Goal: Information Seeking & Learning: Understand process/instructions

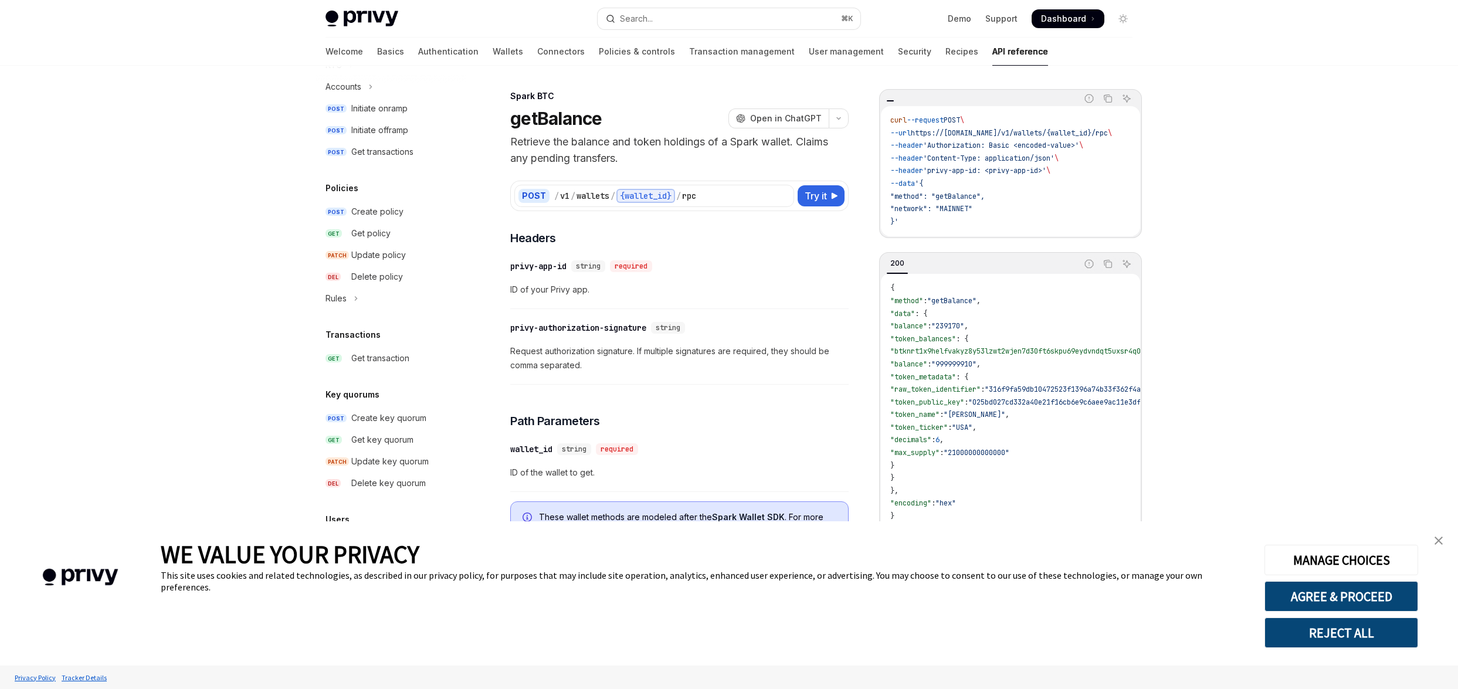
scroll to position [749, 0]
click at [1442, 541] on img "close banner" at bounding box center [1438, 540] width 8 height 8
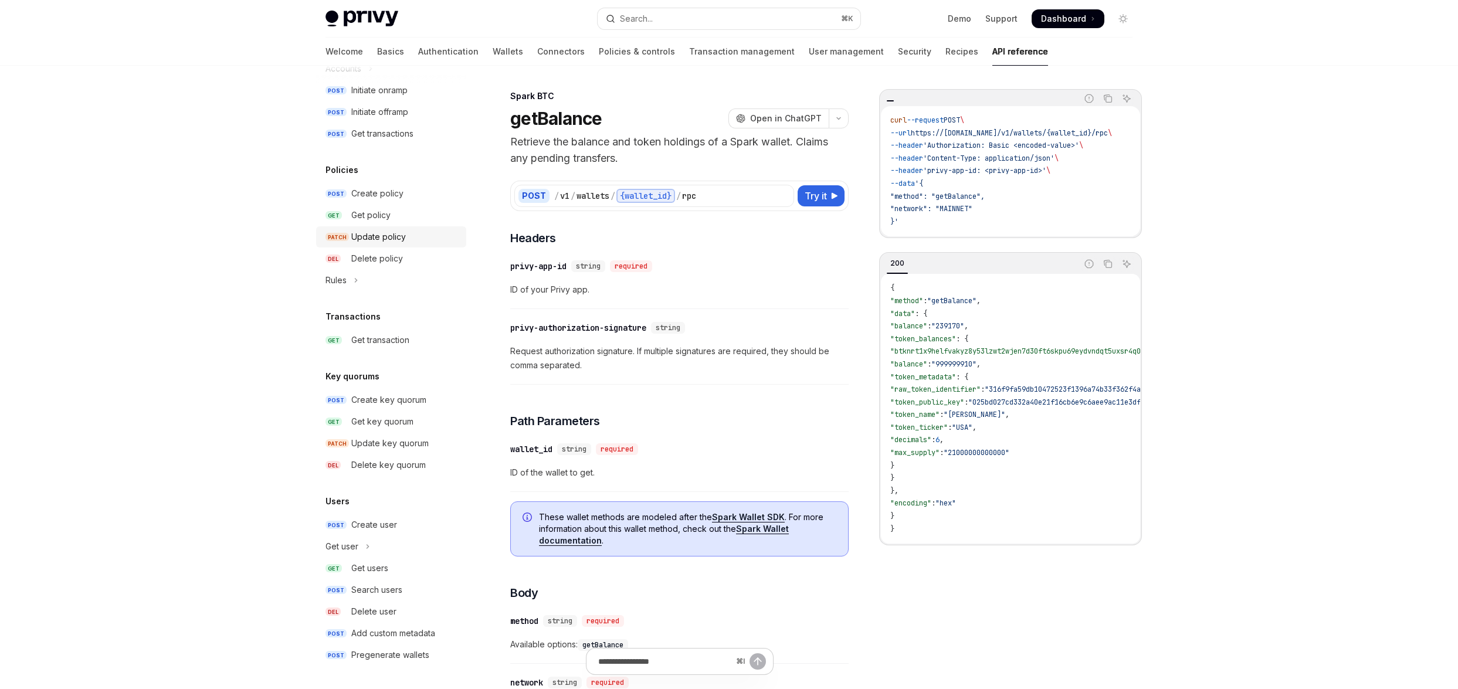
scroll to position [0, 0]
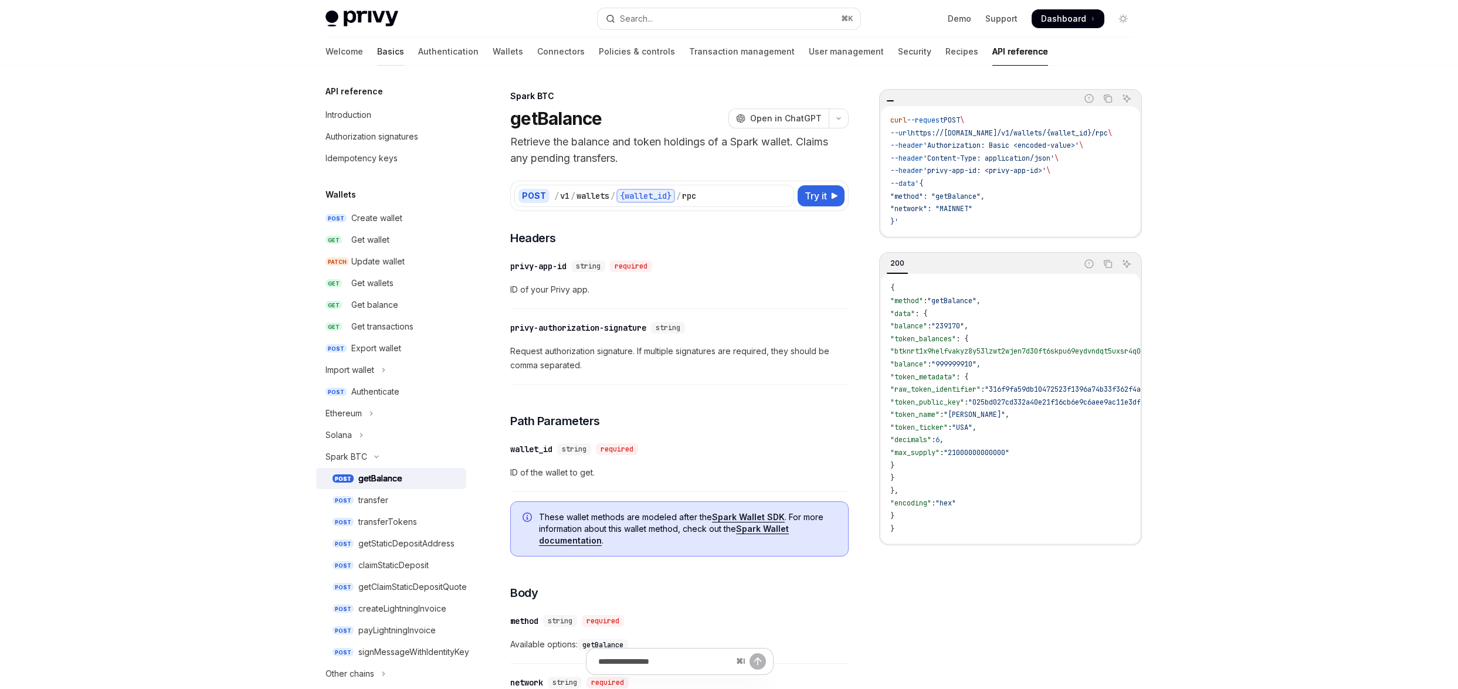
click at [377, 42] on link "Basics" at bounding box center [390, 52] width 27 height 28
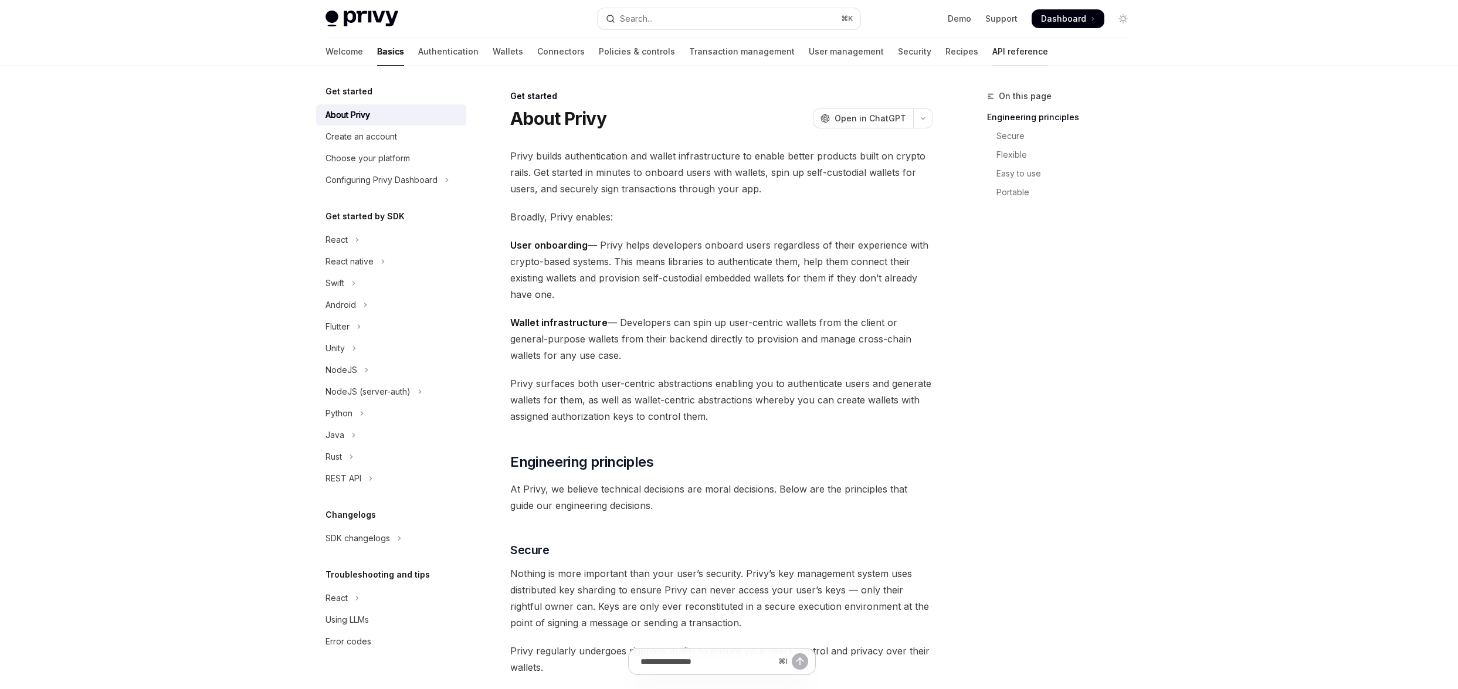
click at [992, 49] on link "API reference" at bounding box center [1020, 52] width 56 height 28
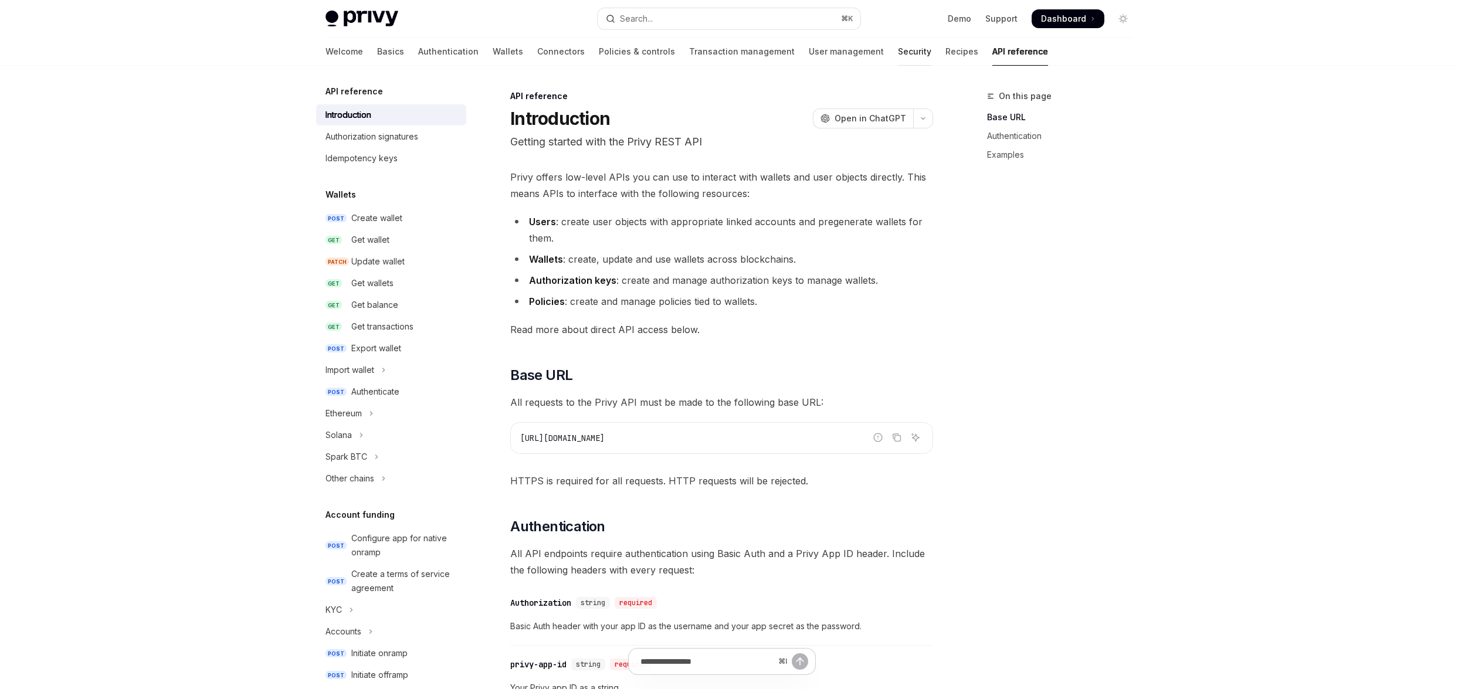
click at [898, 57] on link "Security" at bounding box center [914, 52] width 33 height 28
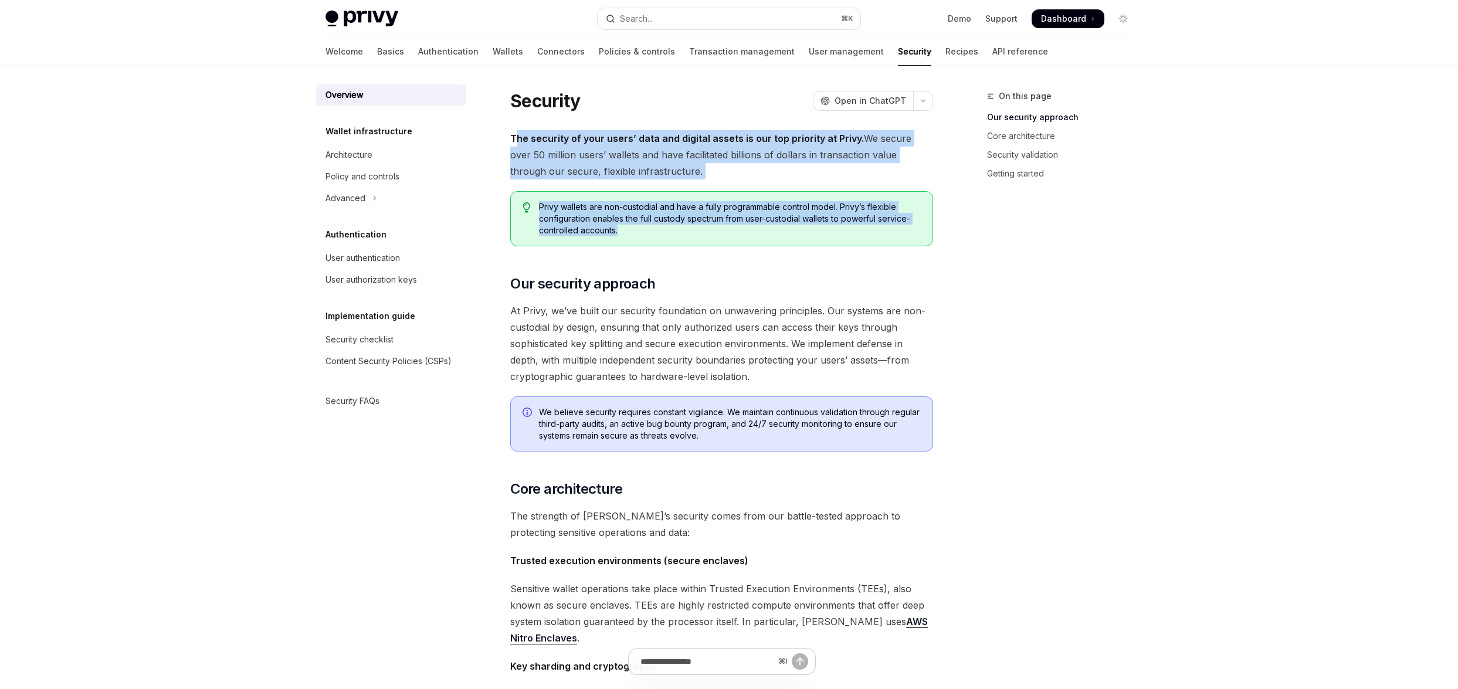
drag, startPoint x: 512, startPoint y: 141, endPoint x: 701, endPoint y: 252, distance: 218.4
click at [699, 249] on div "The security of your users’ data and digital assets is our top priority at Priv…" at bounding box center [721, 656] width 423 height 1052
click at [809, 47] on link "User management" at bounding box center [846, 52] width 75 height 28
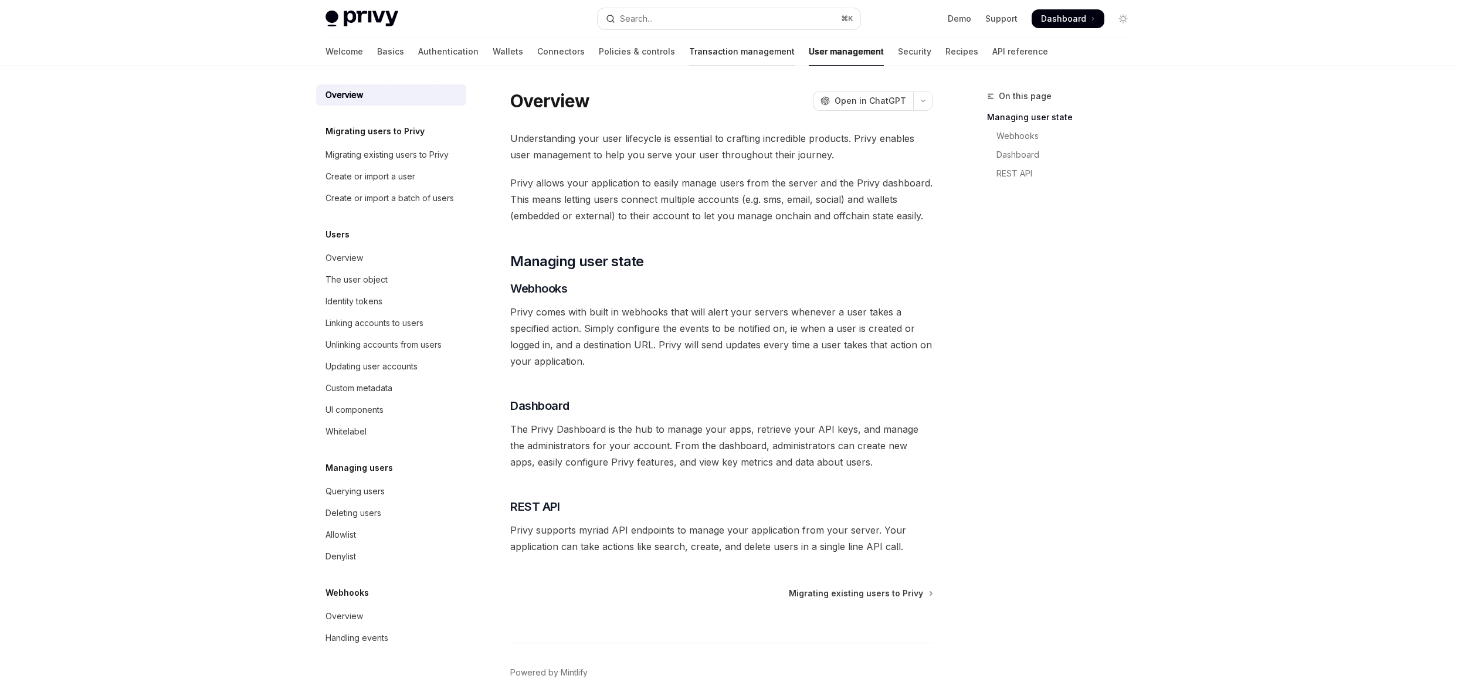
click at [689, 61] on link "Transaction management" at bounding box center [742, 52] width 106 height 28
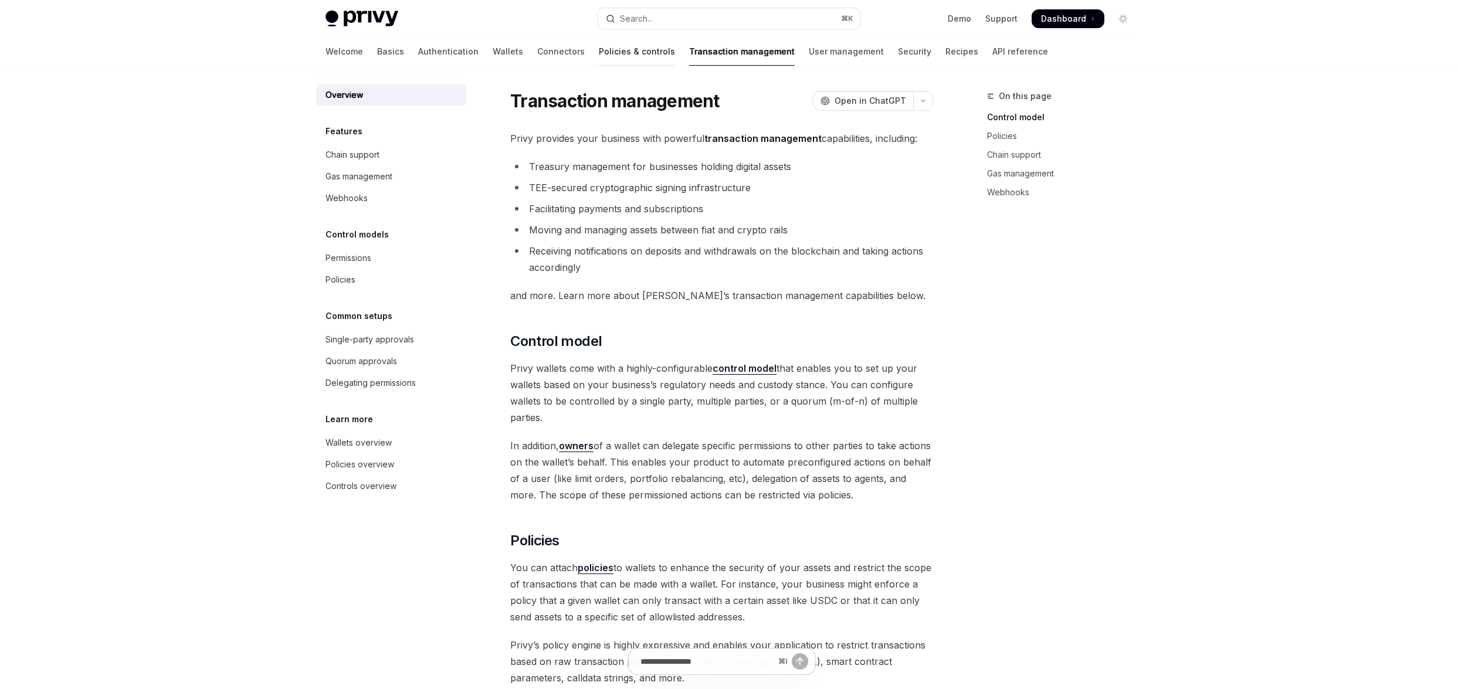
click at [599, 50] on link "Policies & controls" at bounding box center [637, 52] width 76 height 28
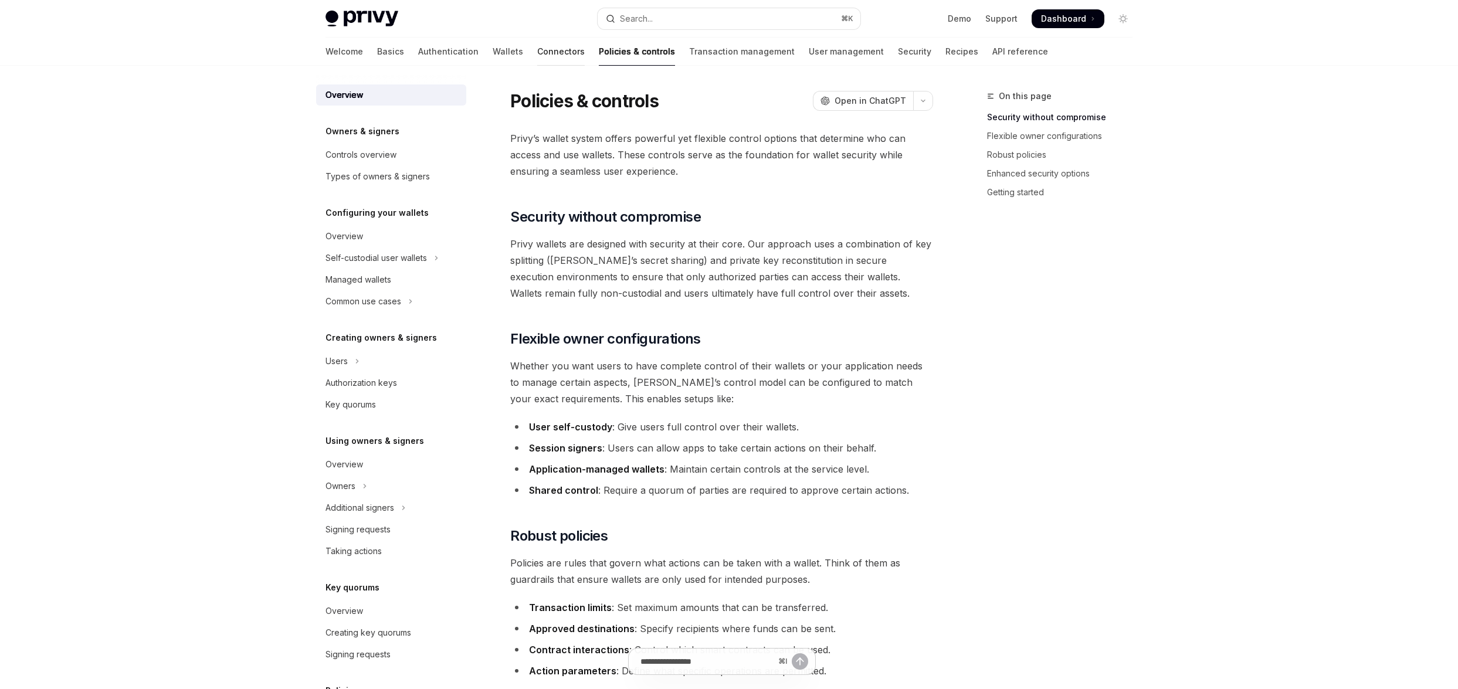
click at [537, 47] on link "Connectors" at bounding box center [560, 52] width 47 height 28
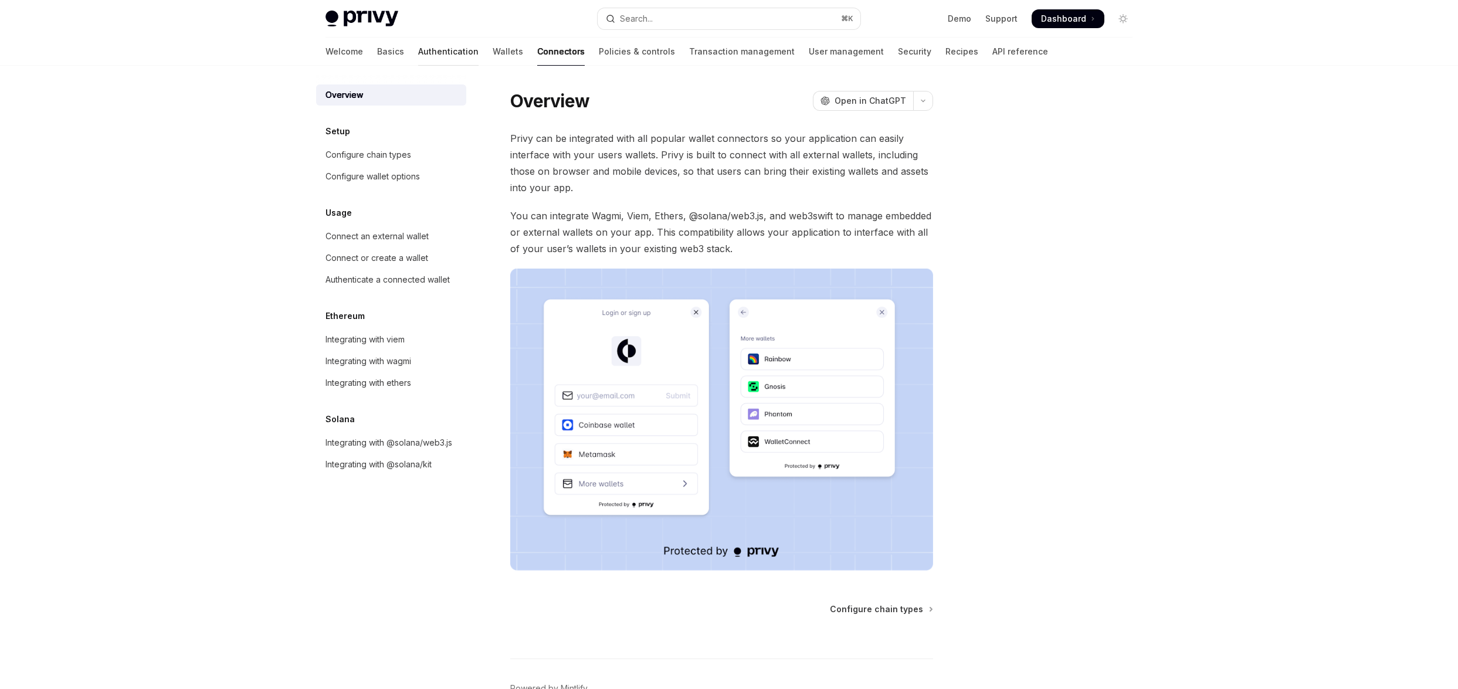
click at [418, 51] on link "Authentication" at bounding box center [448, 52] width 60 height 28
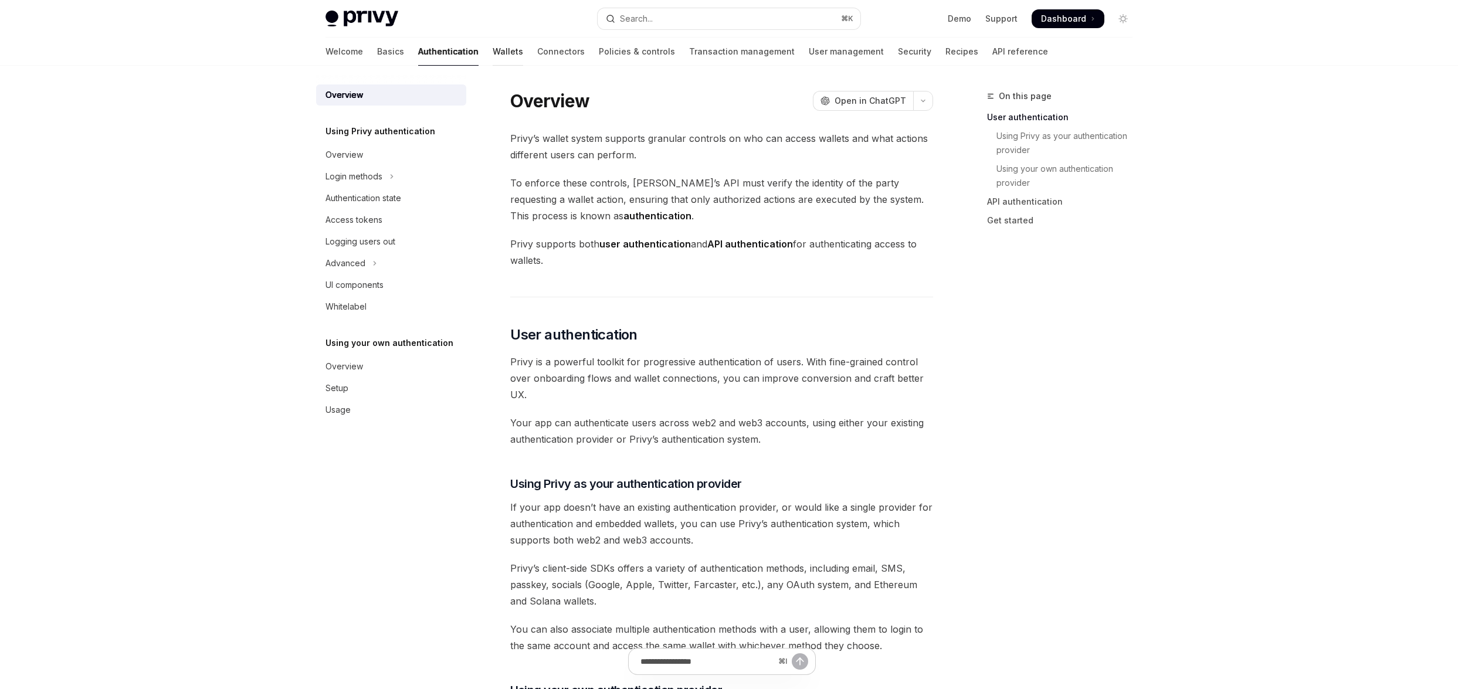
click at [493, 51] on link "Wallets" at bounding box center [508, 52] width 30 height 28
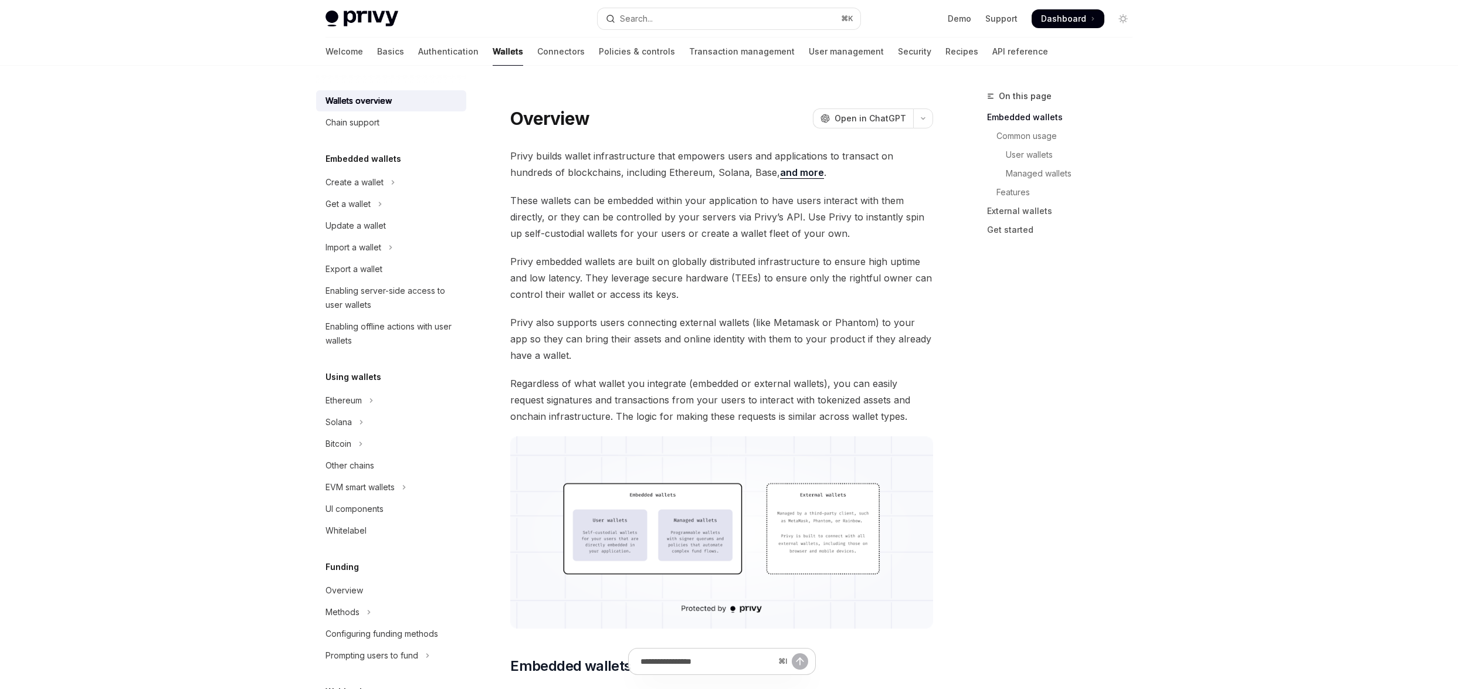
scroll to position [332, 0]
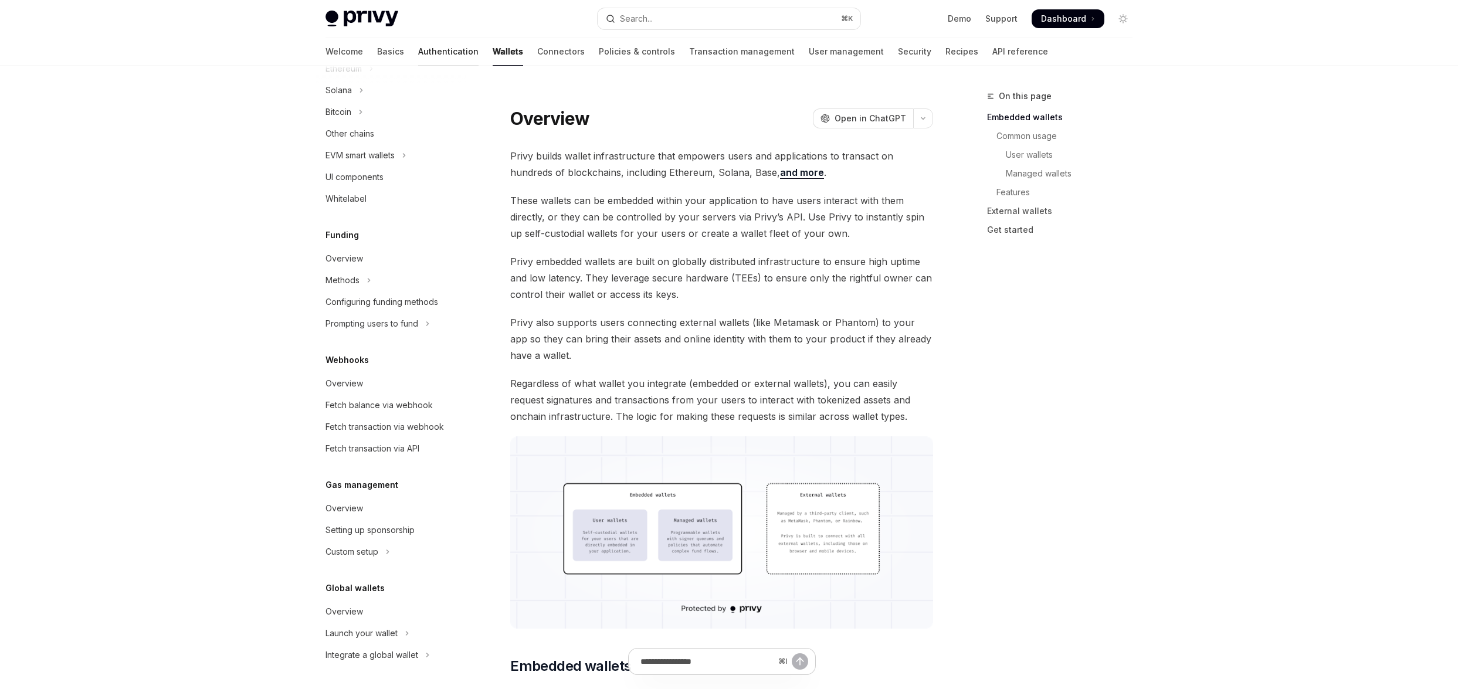
click at [418, 46] on link "Authentication" at bounding box center [448, 52] width 60 height 28
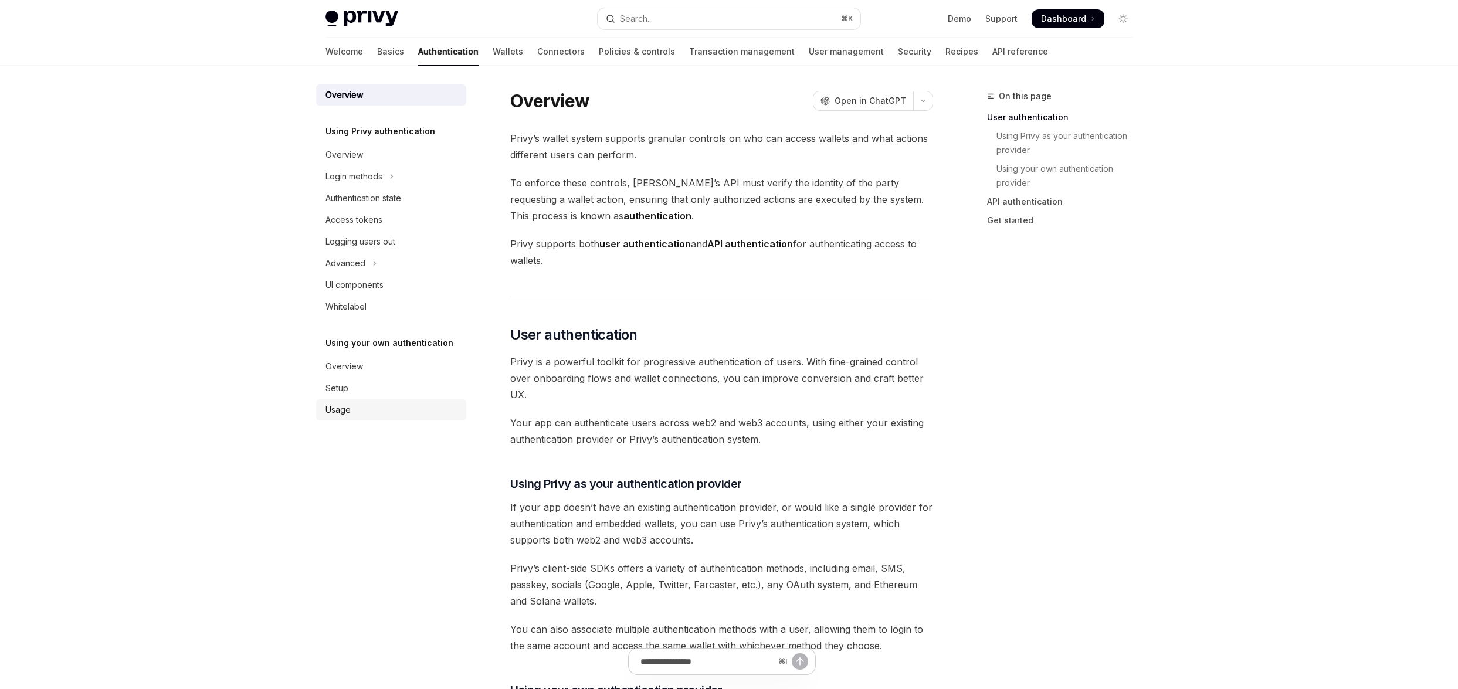
click at [383, 402] on link "Usage" at bounding box center [391, 409] width 150 height 21
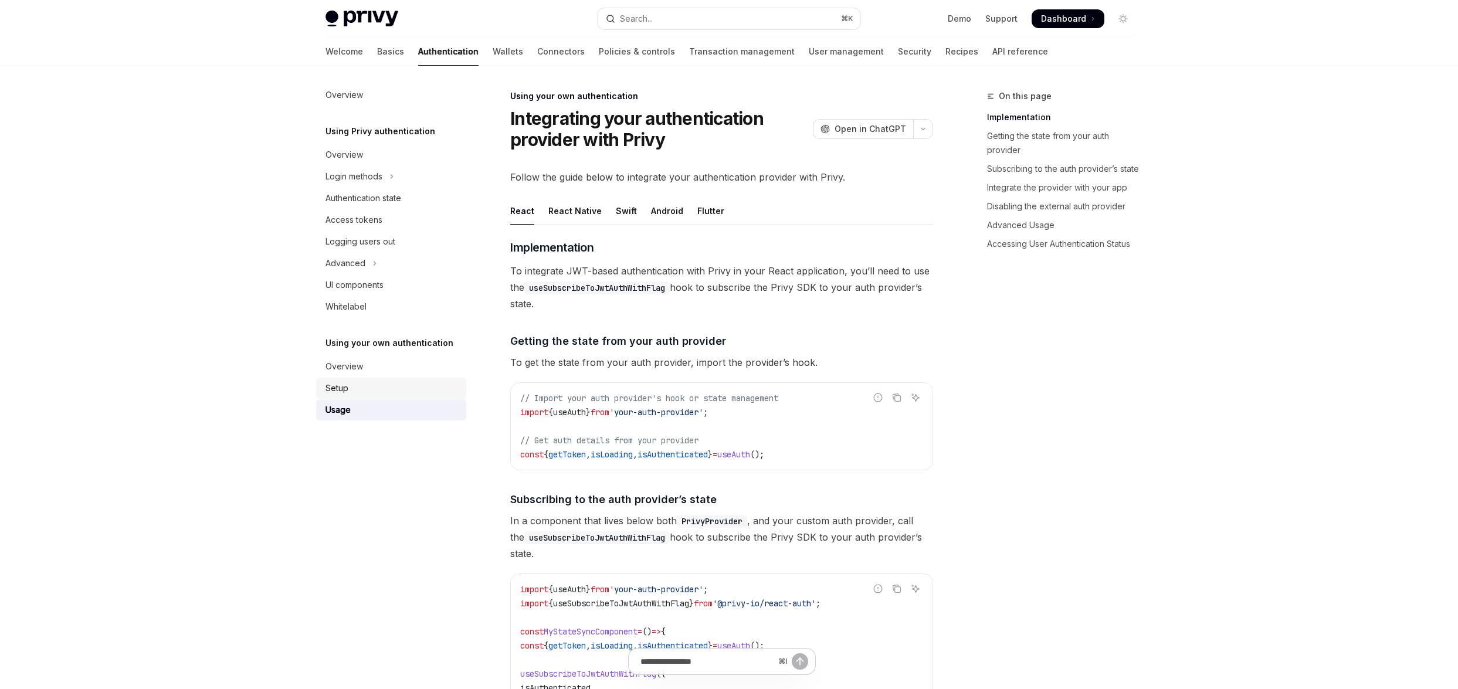
click at [379, 389] on div "Setup" at bounding box center [392, 388] width 134 height 14
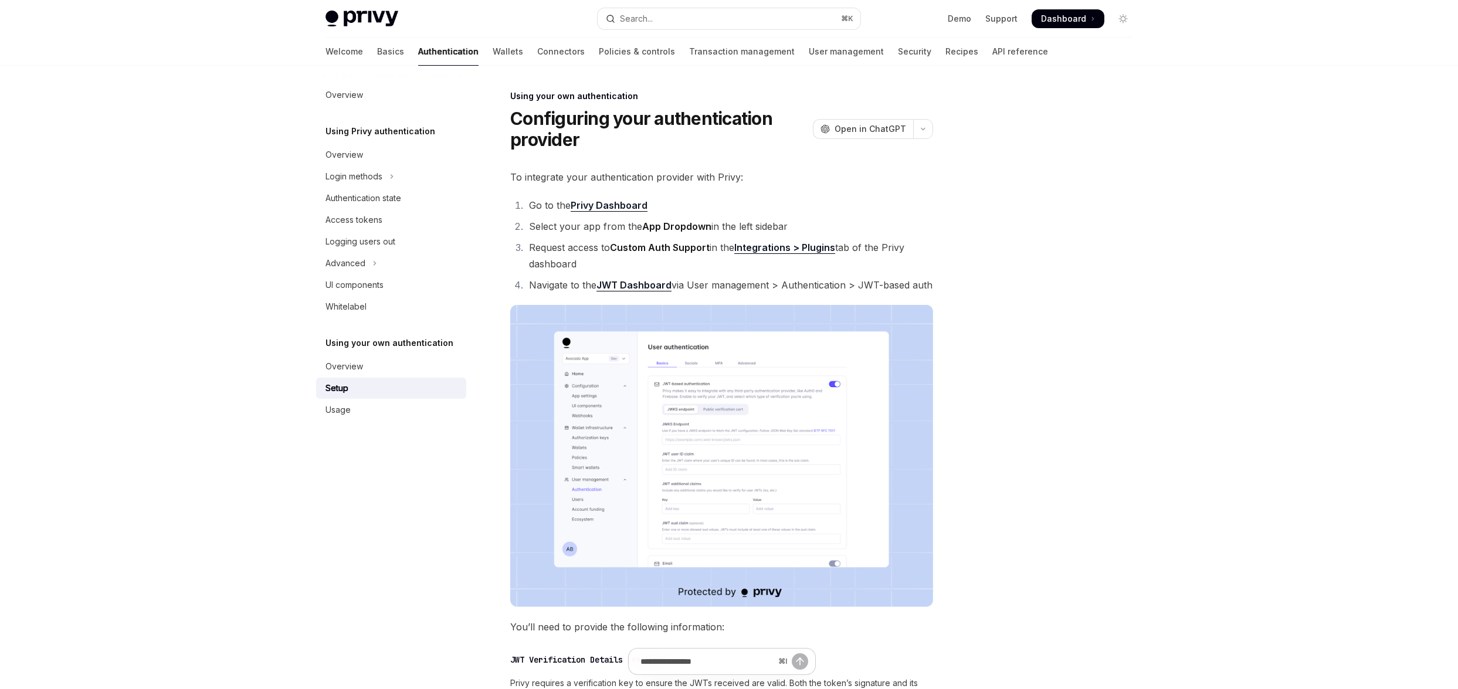
click at [377, 379] on link "Setup" at bounding box center [391, 388] width 150 height 21
click at [992, 50] on link "API reference" at bounding box center [1020, 52] width 56 height 28
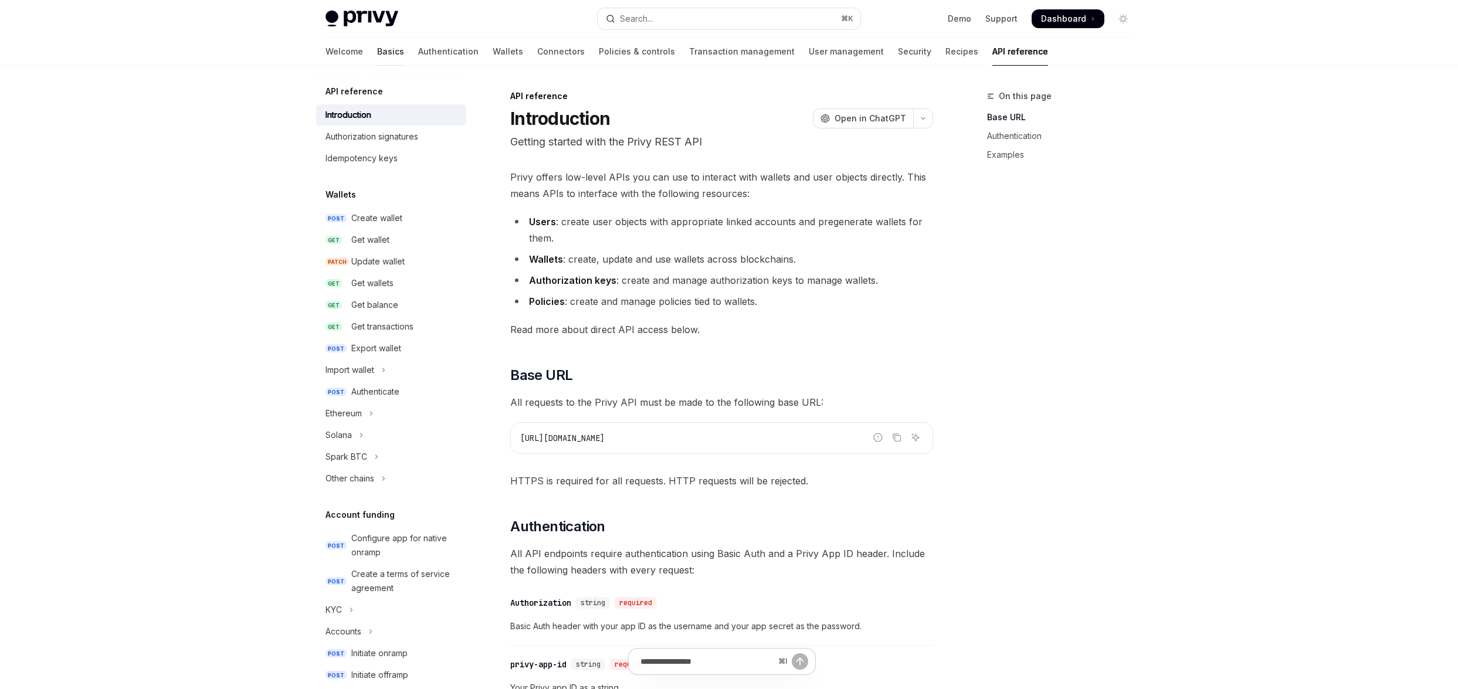
click at [377, 57] on link "Basics" at bounding box center [390, 52] width 27 height 28
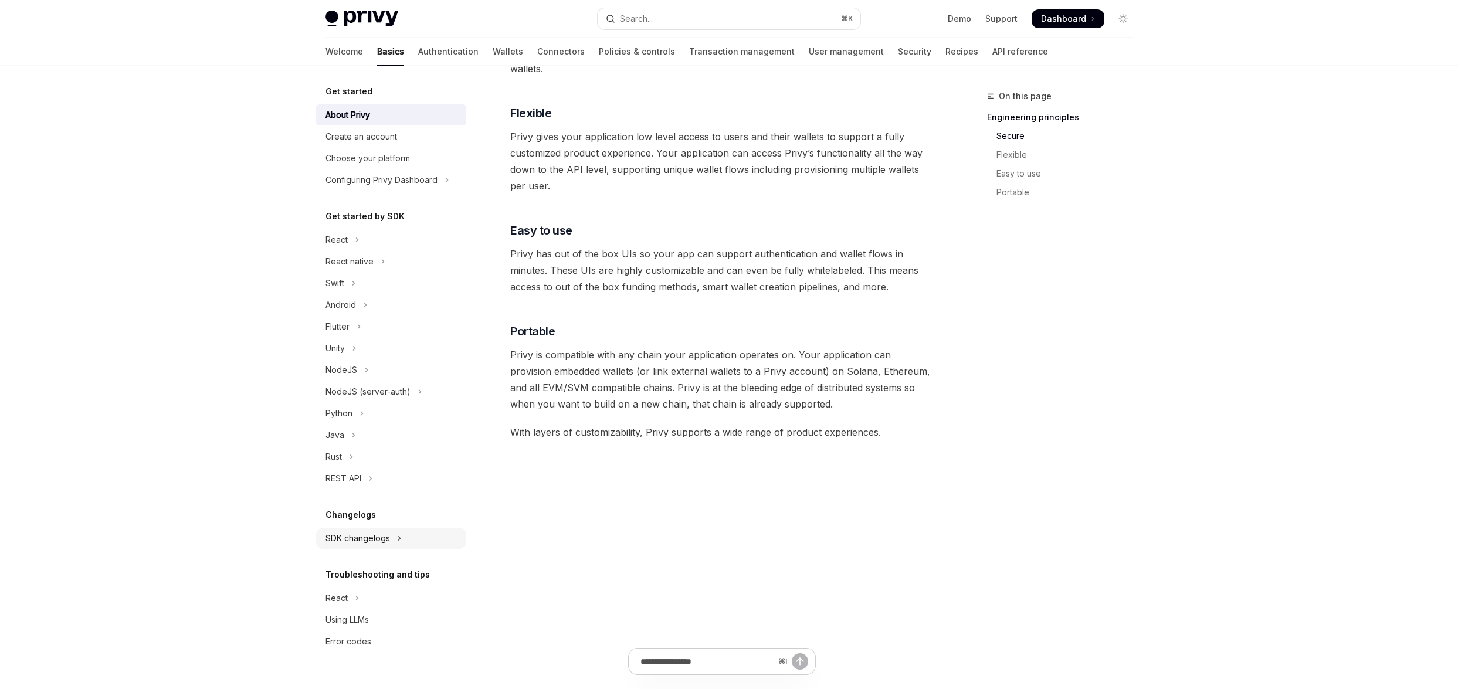
scroll to position [818, 0]
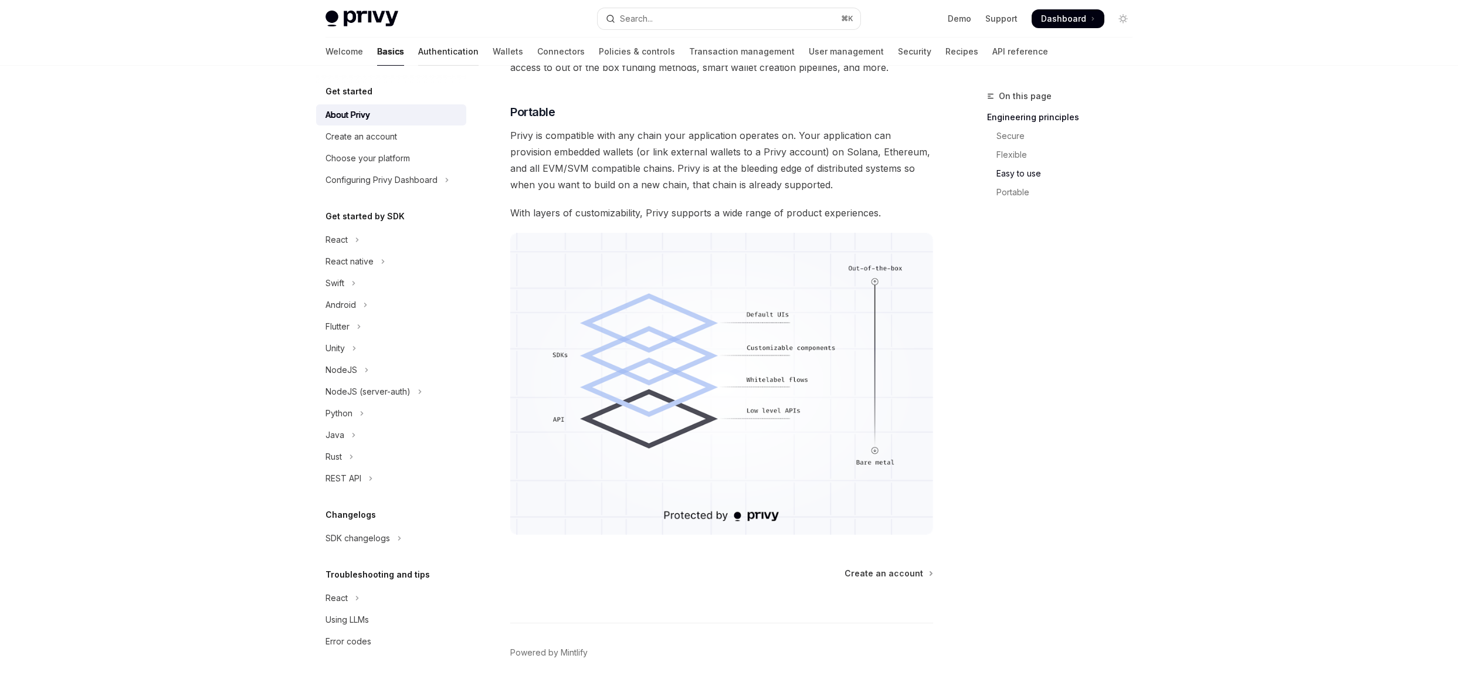
click at [418, 47] on link "Authentication" at bounding box center [448, 52] width 60 height 28
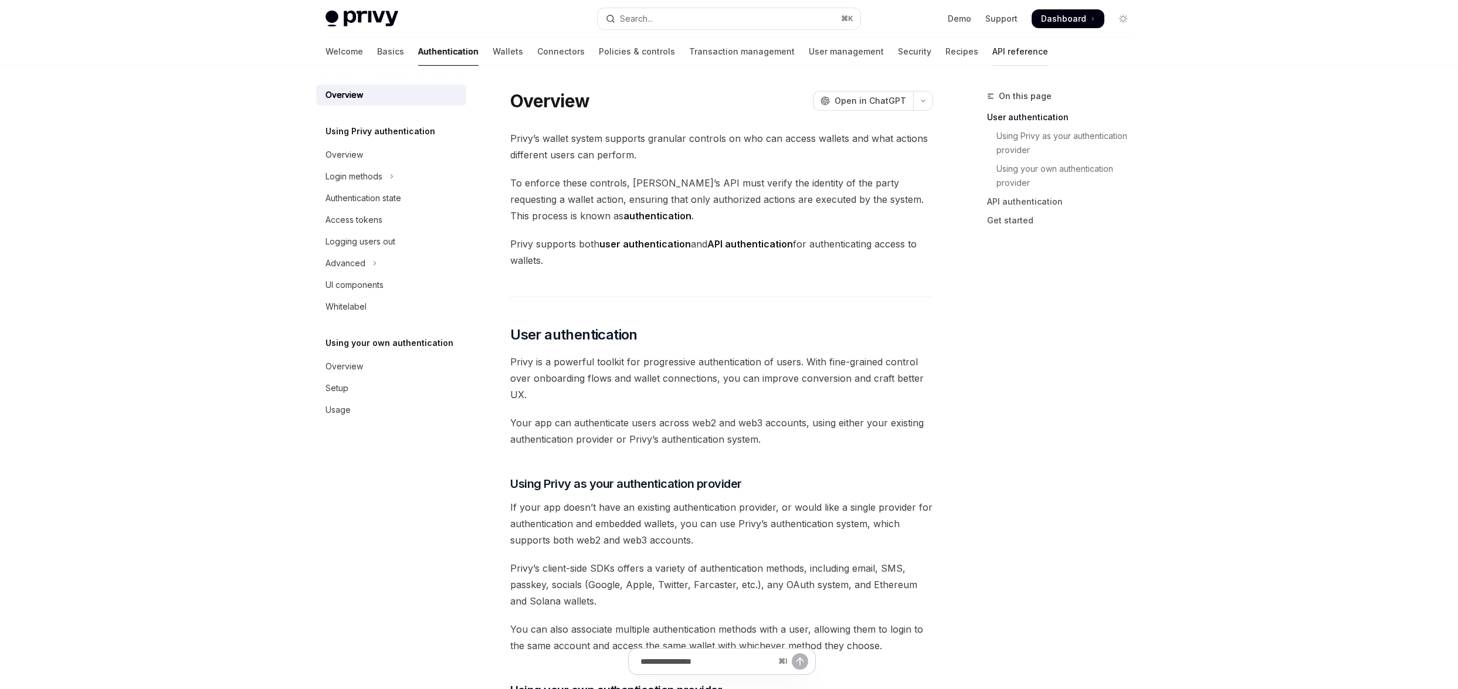
click at [992, 52] on link "API reference" at bounding box center [1020, 52] width 56 height 28
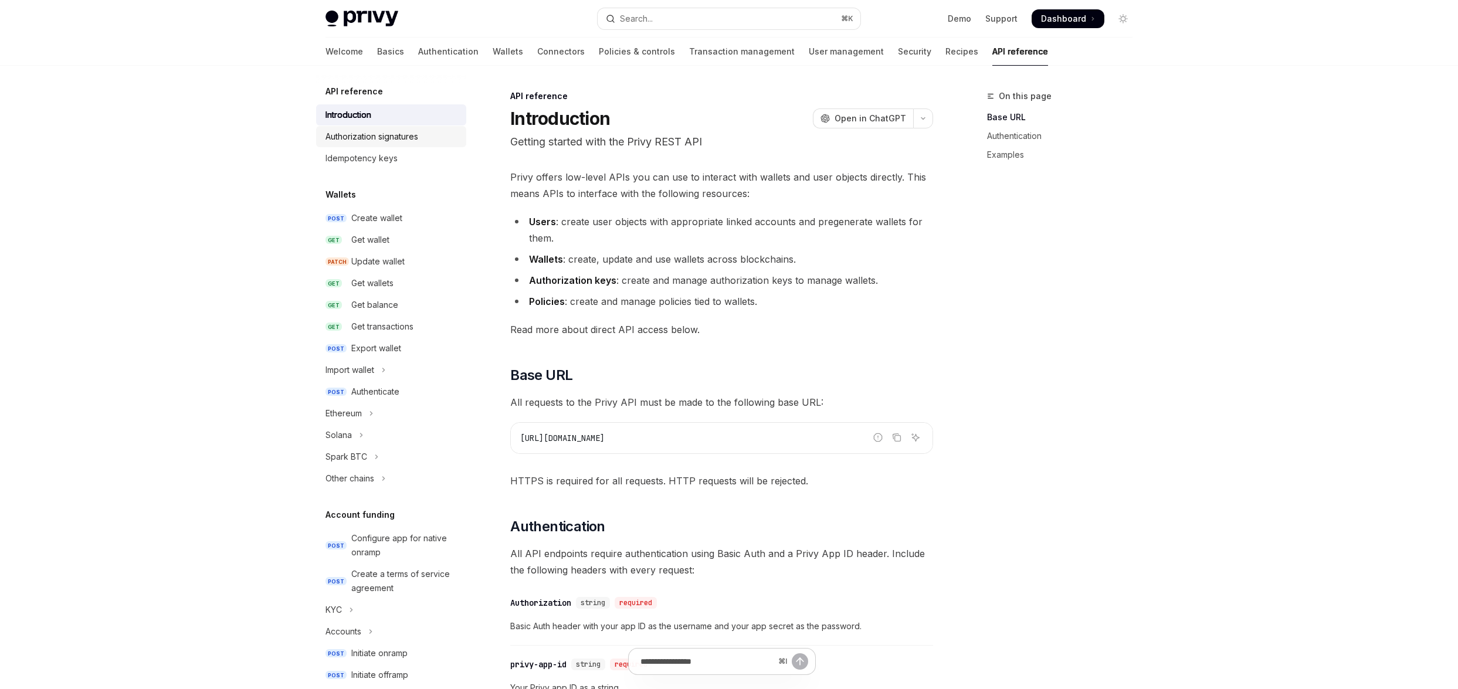
click at [385, 134] on div "Authorization signatures" at bounding box center [371, 137] width 93 height 14
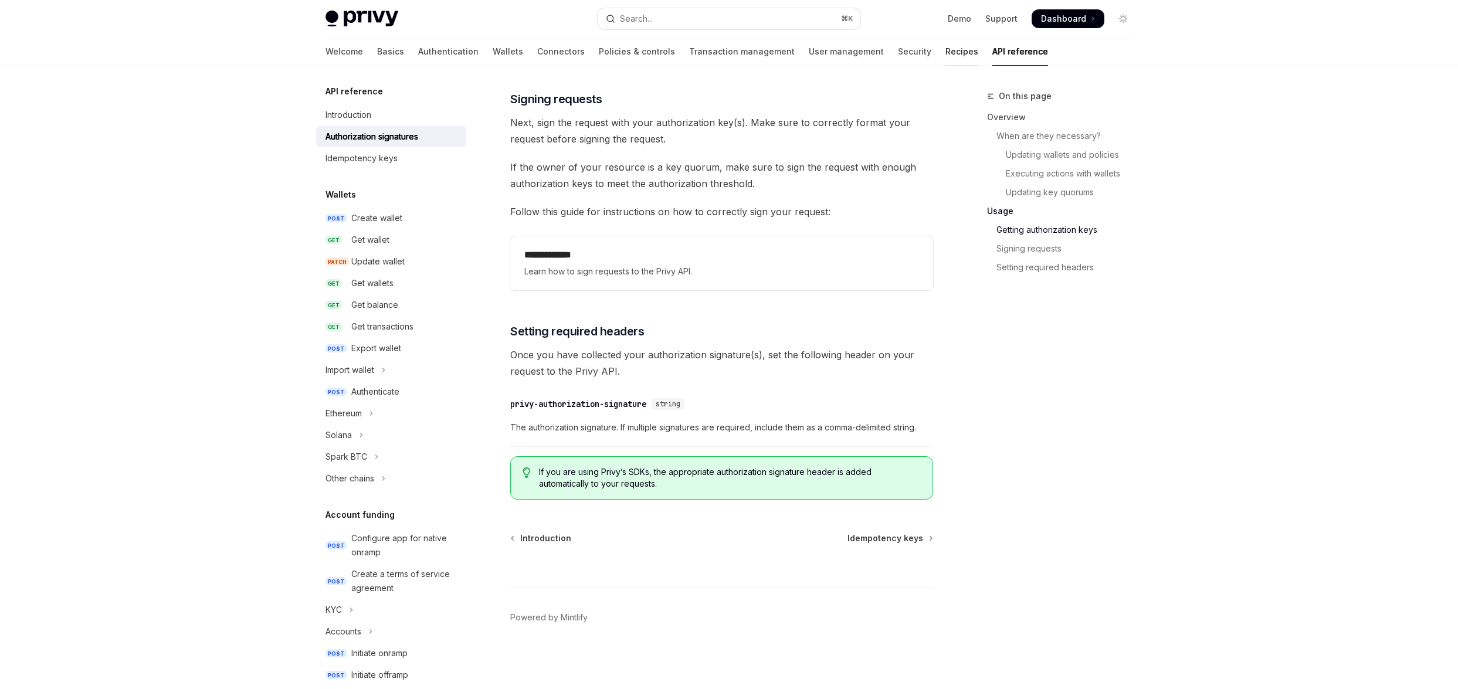
click at [945, 58] on link "Recipes" at bounding box center [961, 52] width 33 height 28
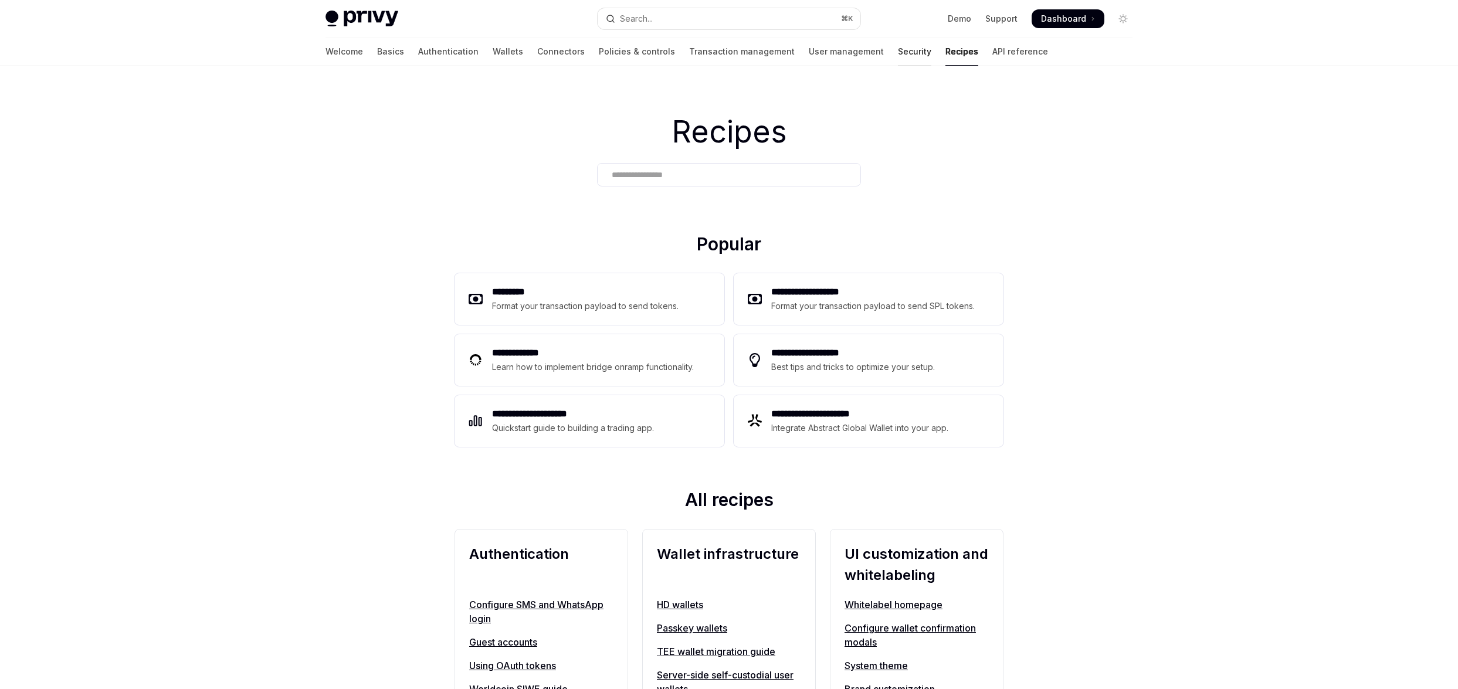
click at [898, 60] on link "Security" at bounding box center [914, 52] width 33 height 28
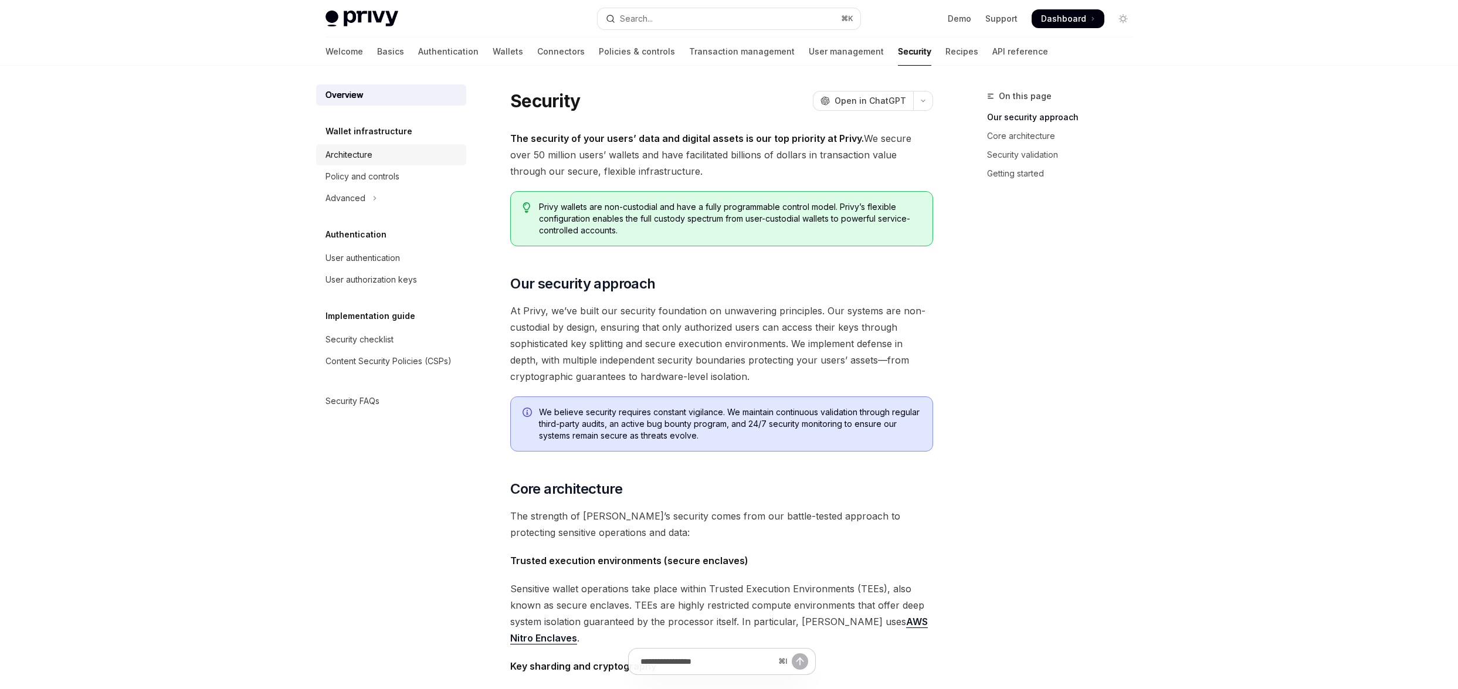
click at [361, 152] on div "Architecture" at bounding box center [348, 155] width 47 height 14
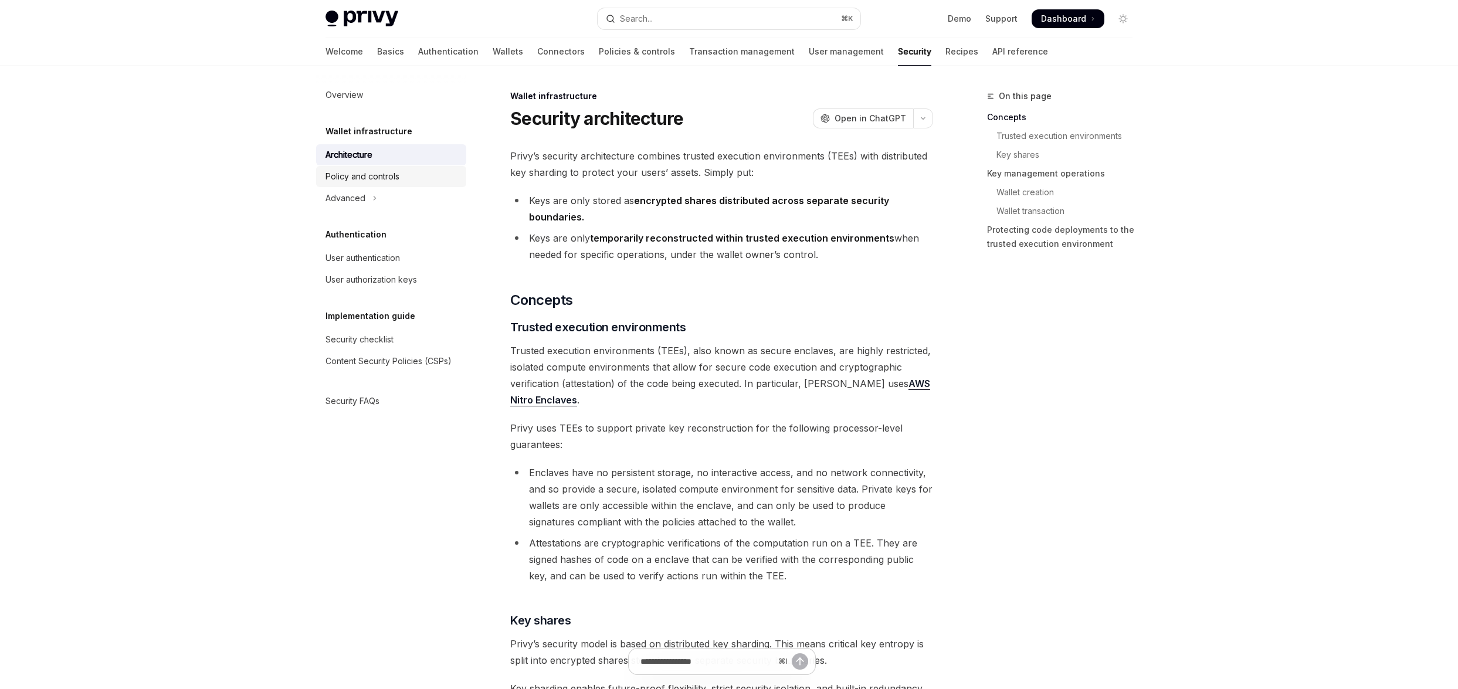
click at [361, 172] on div "Policy and controls" at bounding box center [362, 176] width 74 height 14
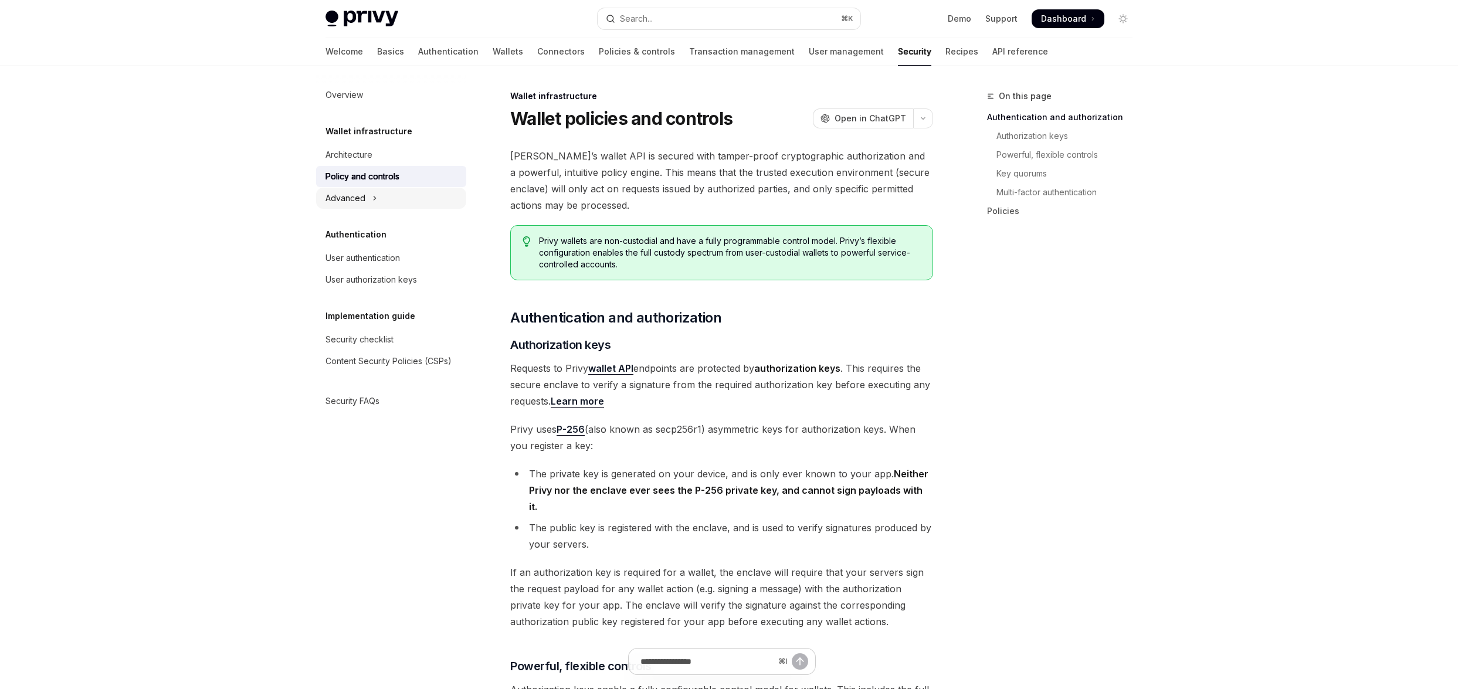
click at [347, 188] on button "Advanced" at bounding box center [391, 198] width 150 height 21
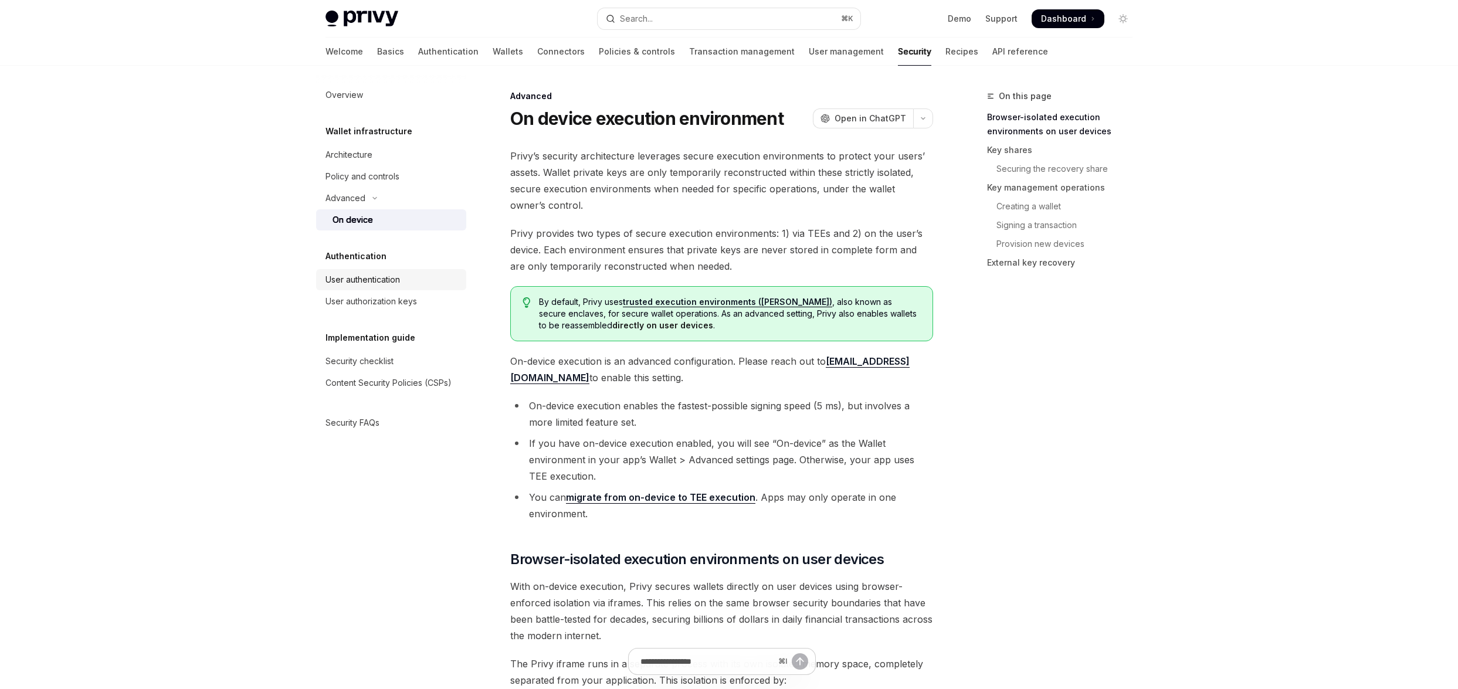
click at [366, 276] on div "User authentication" at bounding box center [362, 280] width 74 height 14
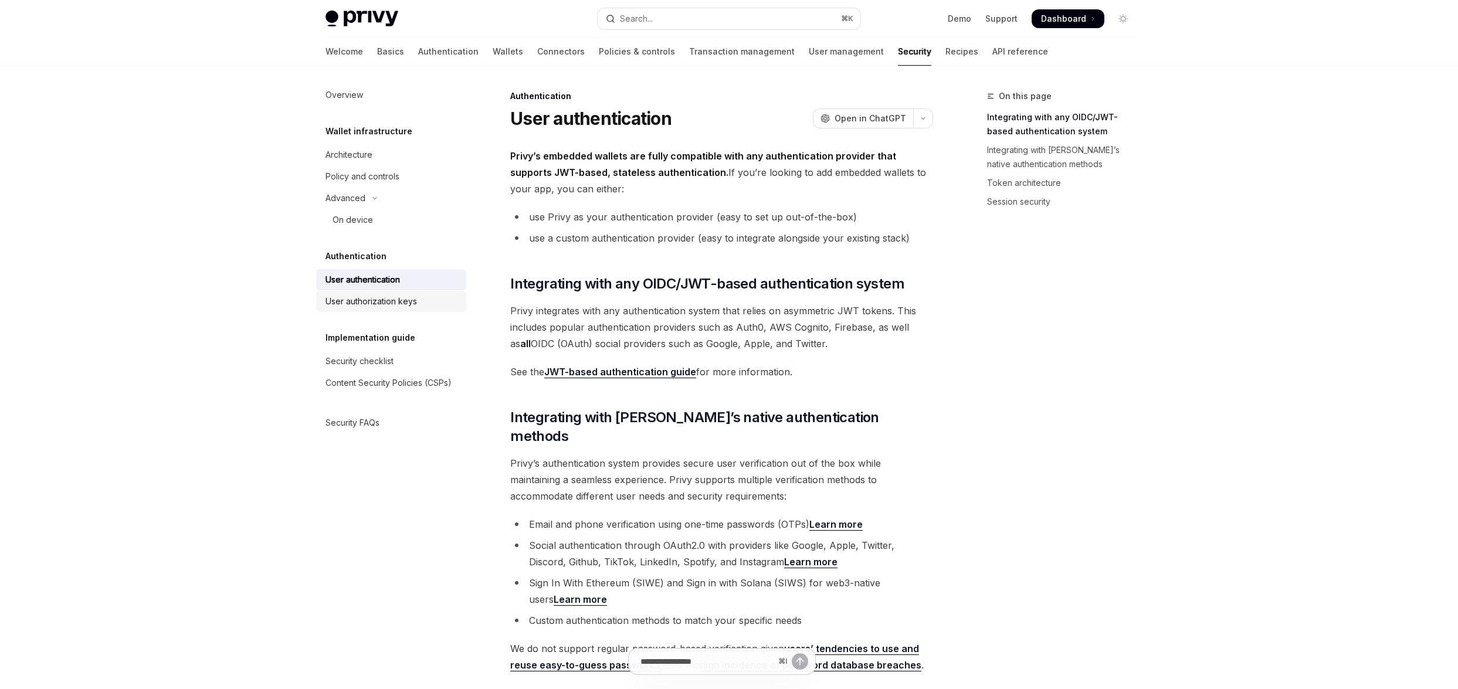
click at [366, 301] on div "User authorization keys" at bounding box center [370, 301] width 91 height 14
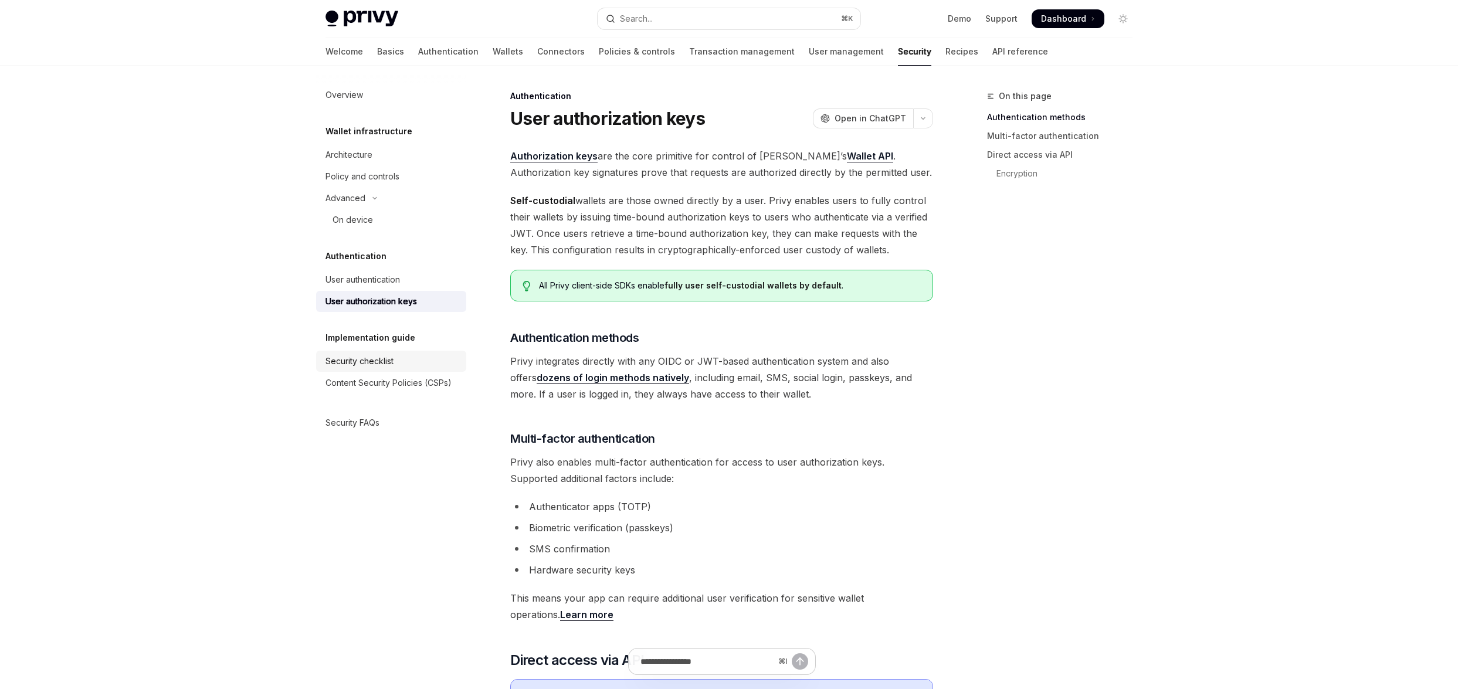
click at [358, 369] on link "Security checklist" at bounding box center [391, 361] width 150 height 21
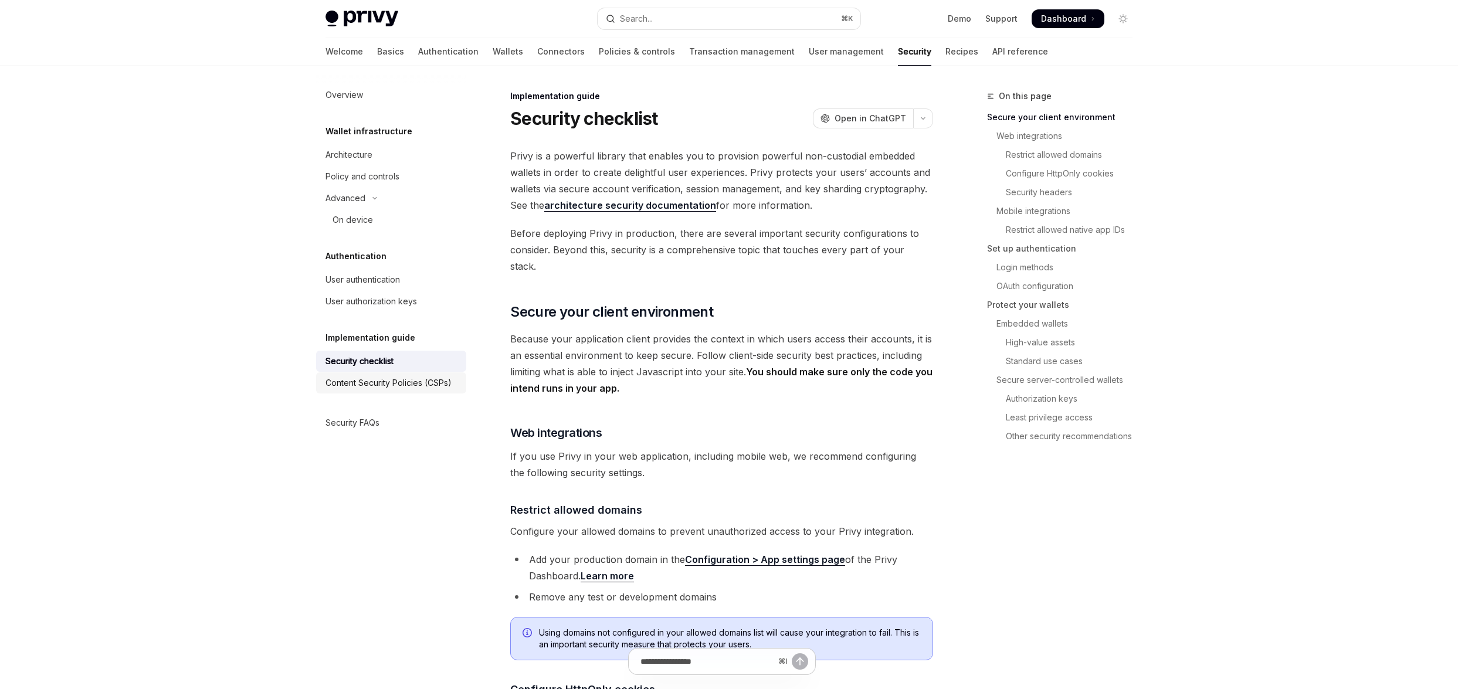
click at [358, 385] on div "Content Security Policies (CSPs)" at bounding box center [388, 383] width 126 height 14
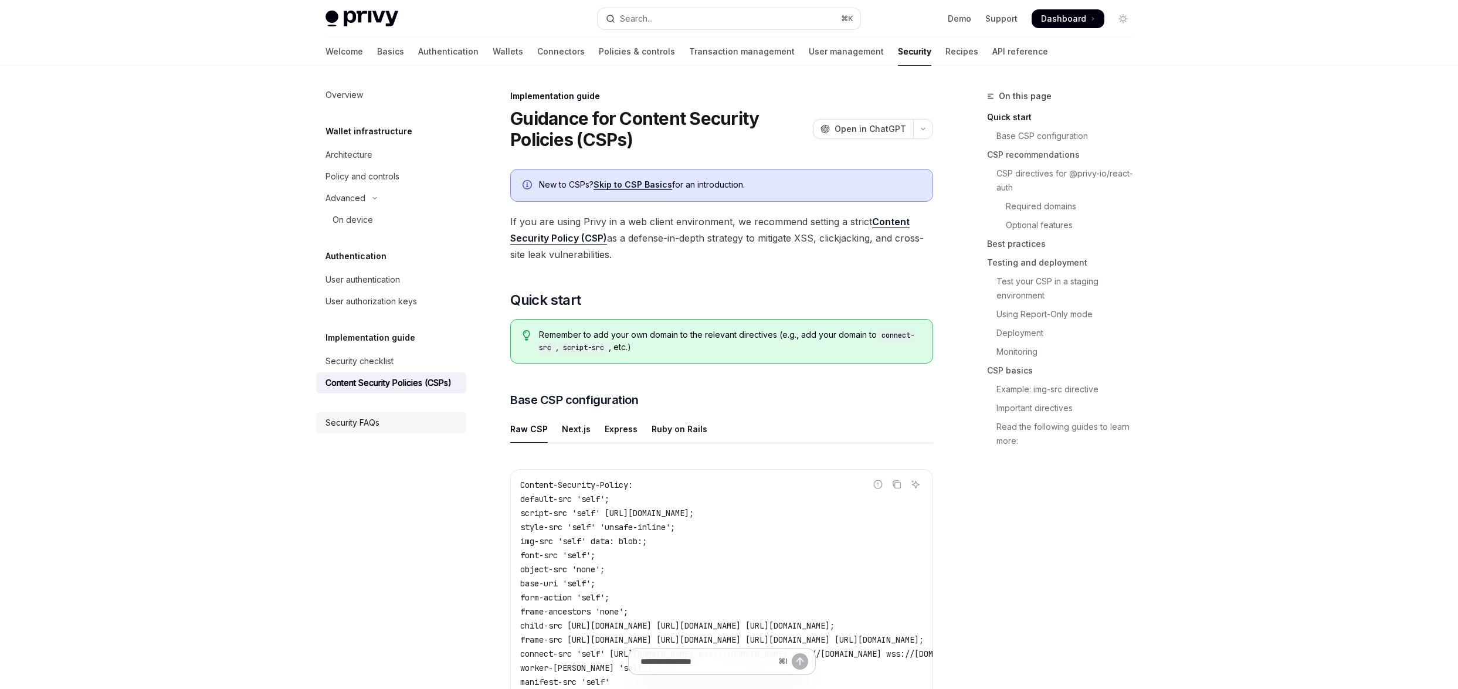
click at [346, 419] on div "Security FAQs" at bounding box center [352, 423] width 54 height 14
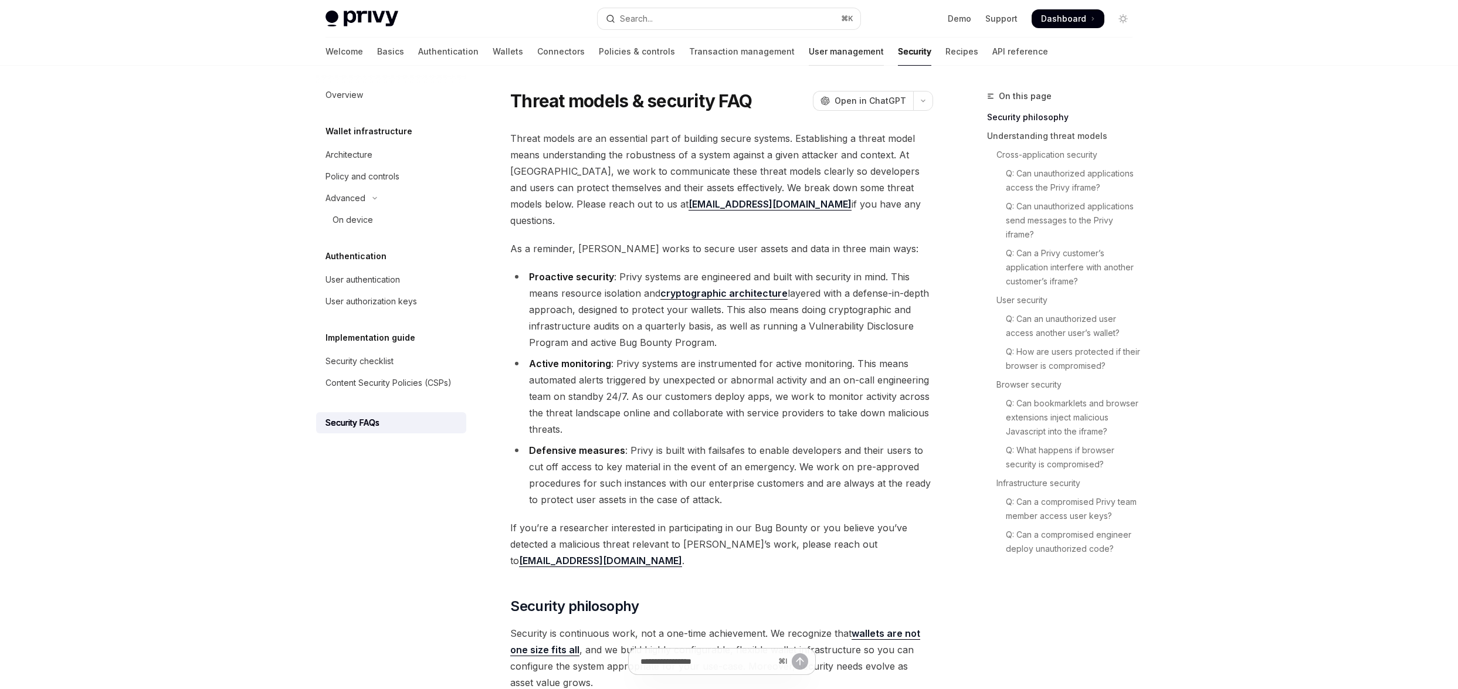
click at [809, 46] on link "User management" at bounding box center [846, 52] width 75 height 28
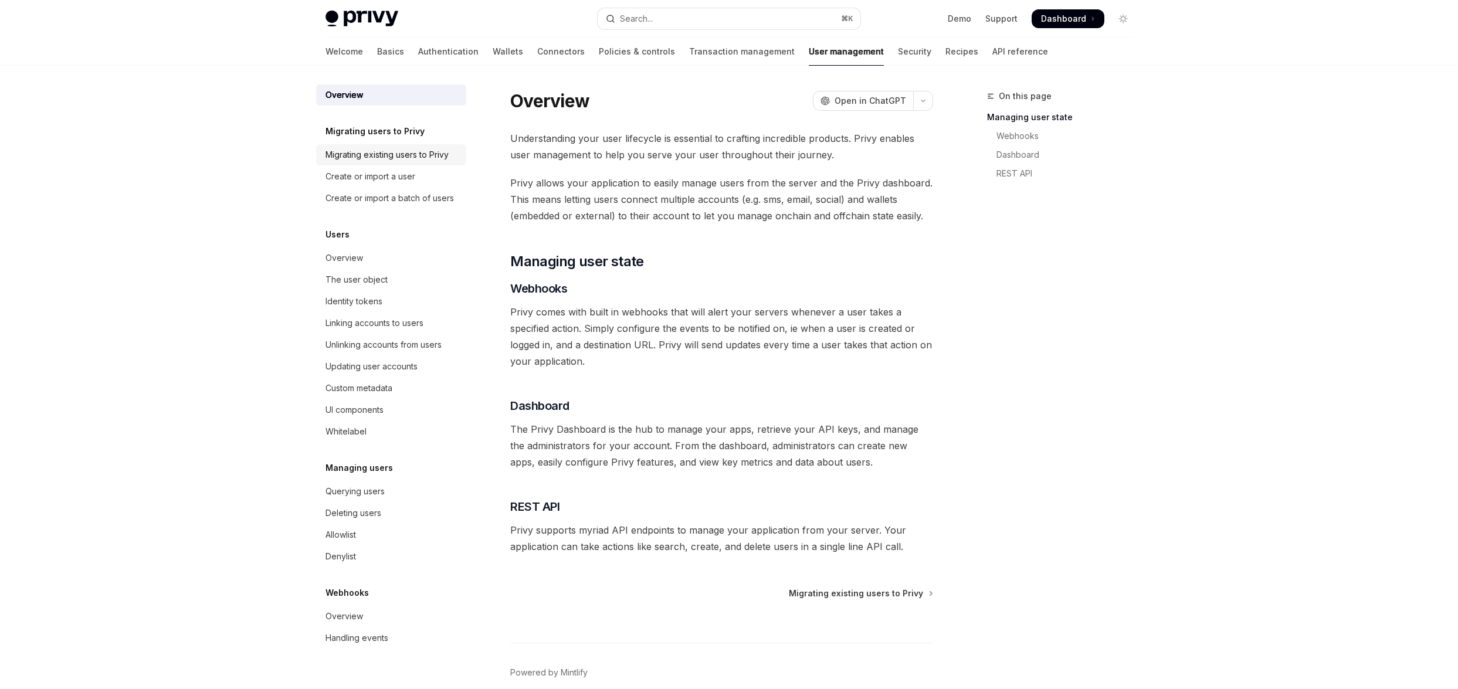
click at [400, 151] on div "Migrating existing users to Privy" at bounding box center [386, 155] width 123 height 14
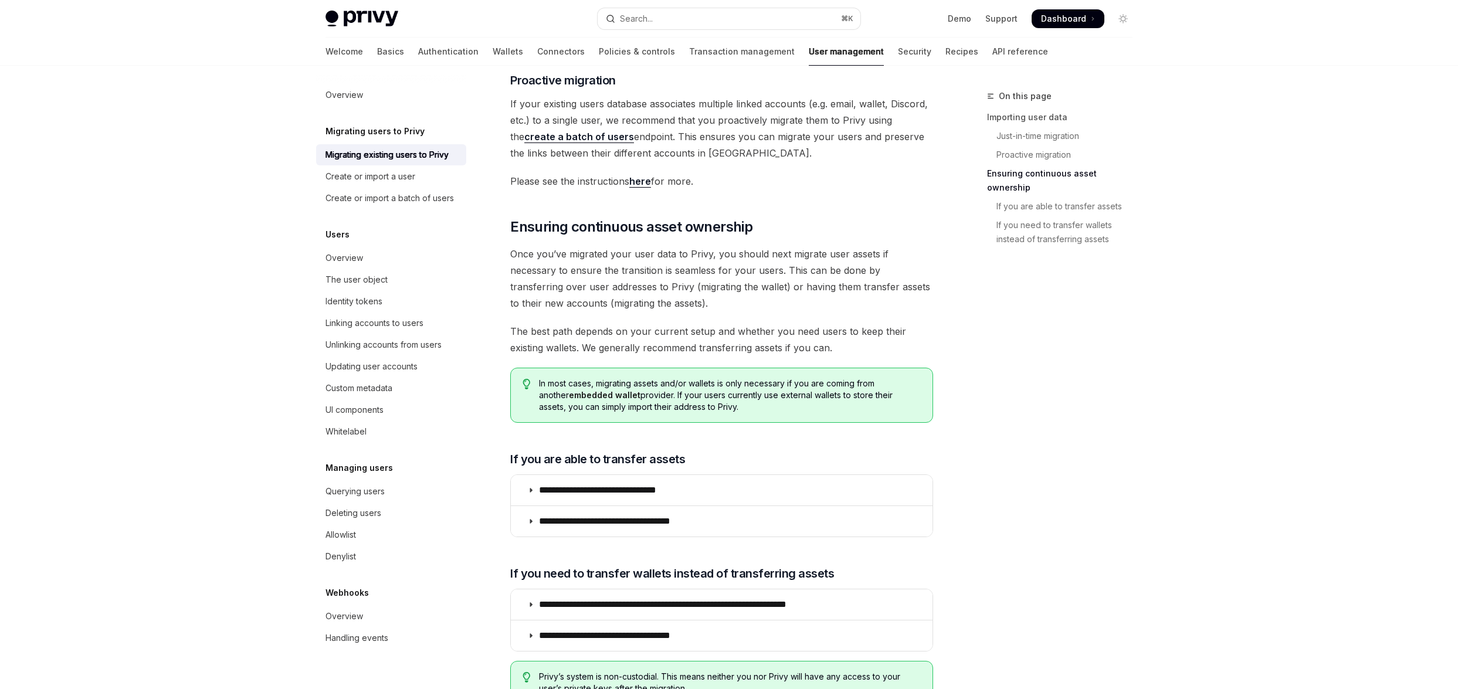
scroll to position [1259, 0]
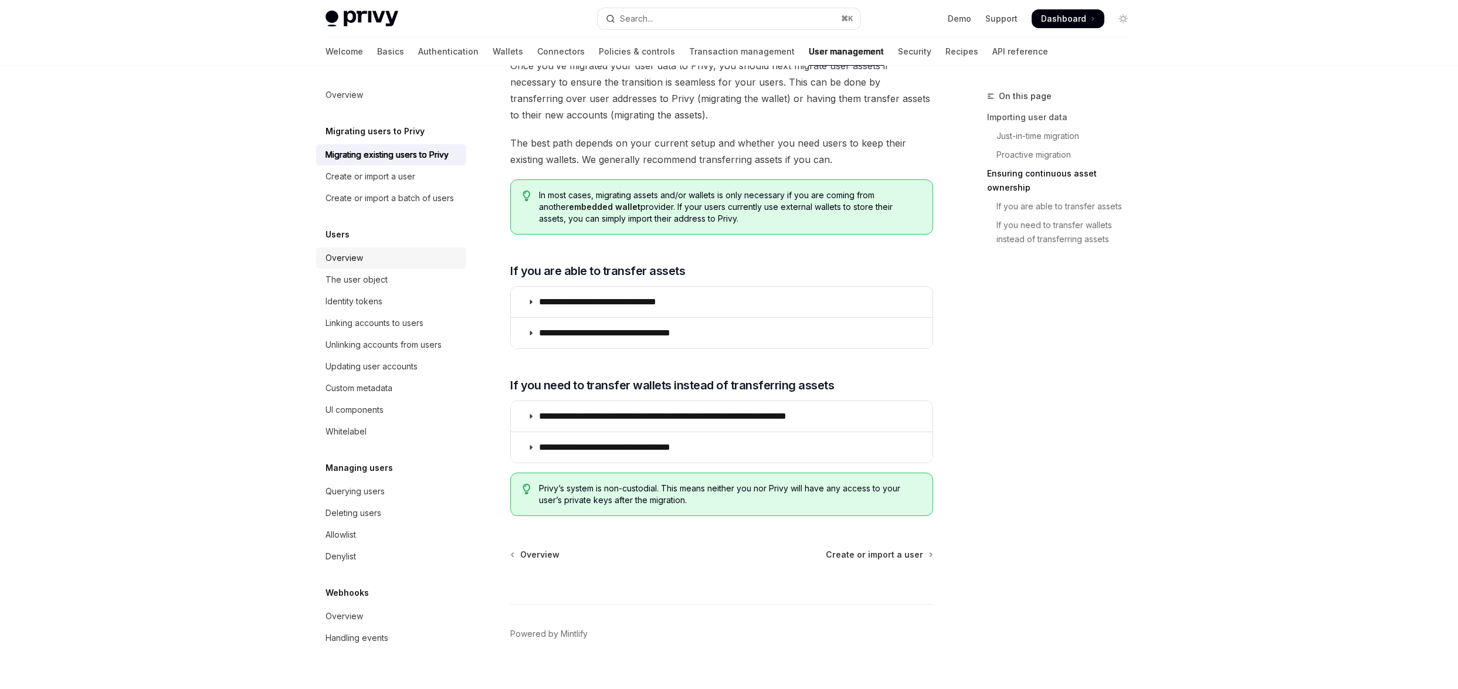
click at [340, 261] on div "Overview" at bounding box center [344, 258] width 38 height 14
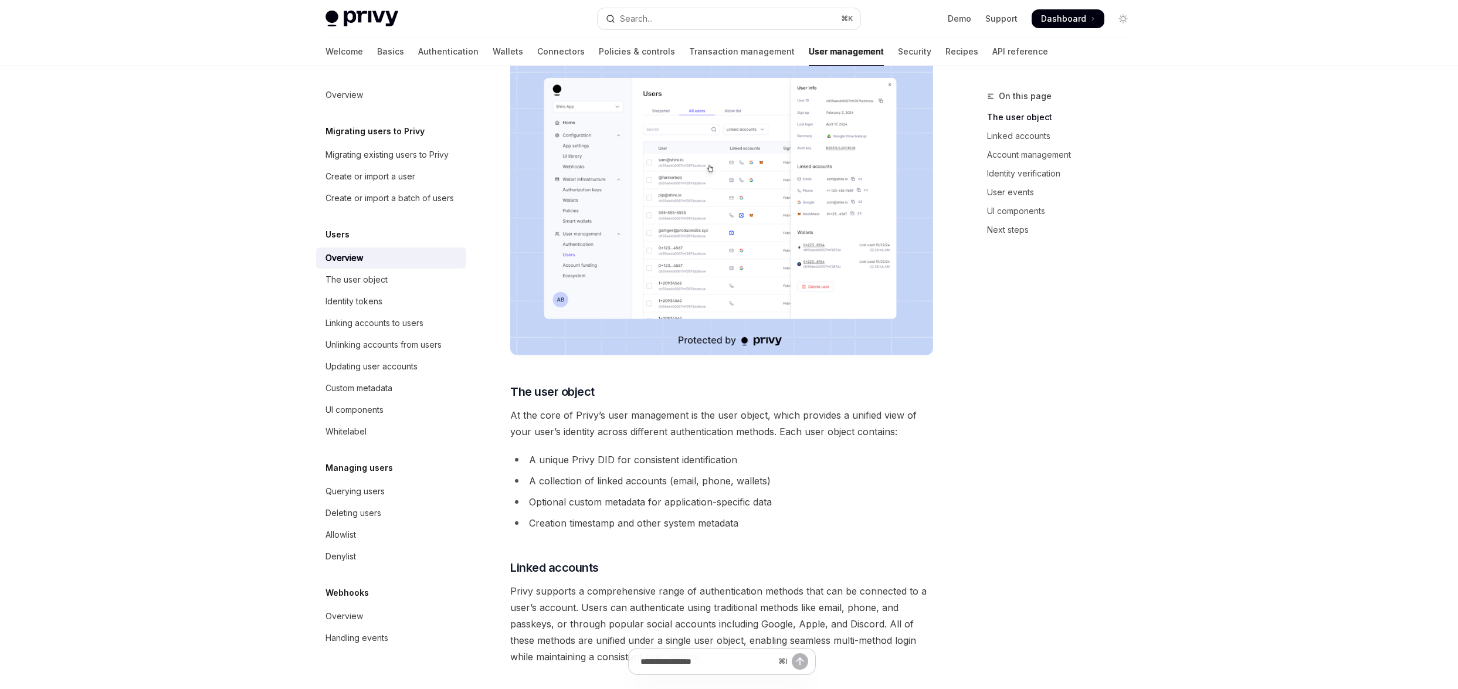
scroll to position [375, 0]
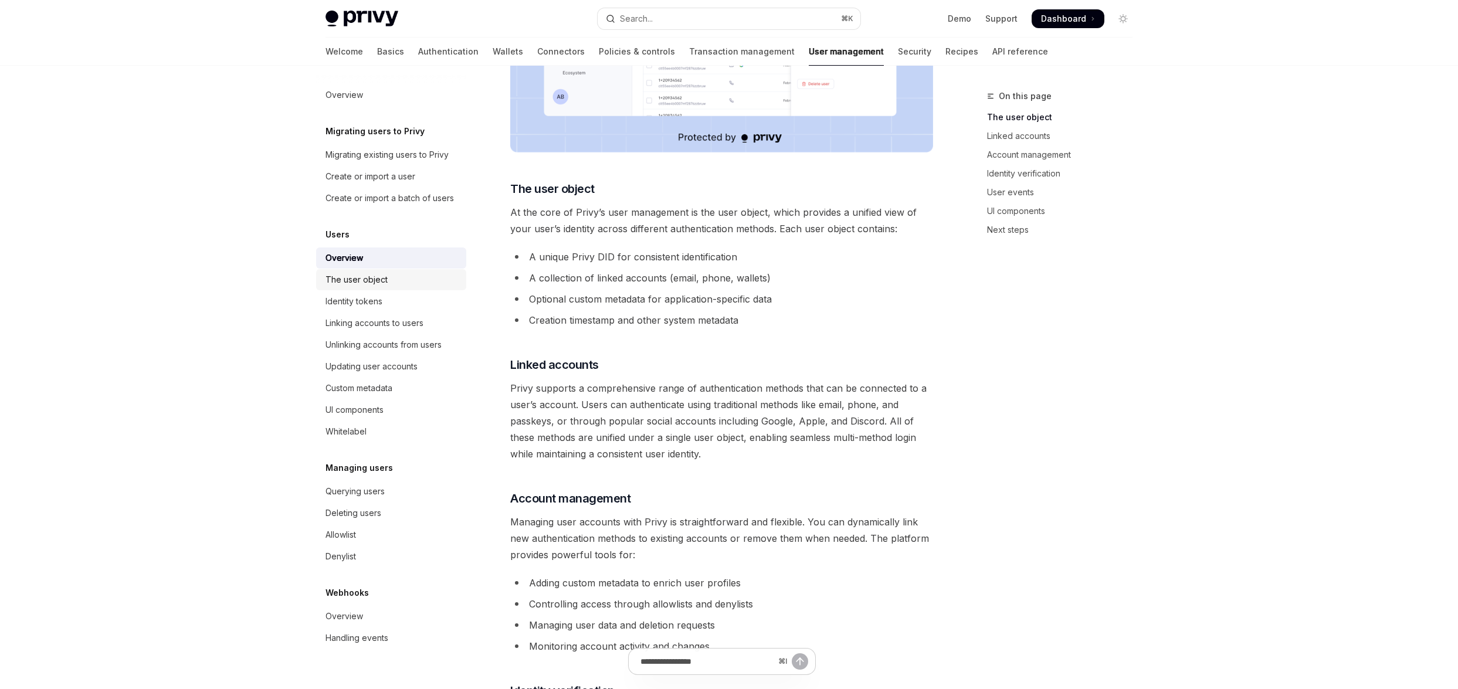
click at [370, 286] on div "The user object" at bounding box center [356, 280] width 62 height 14
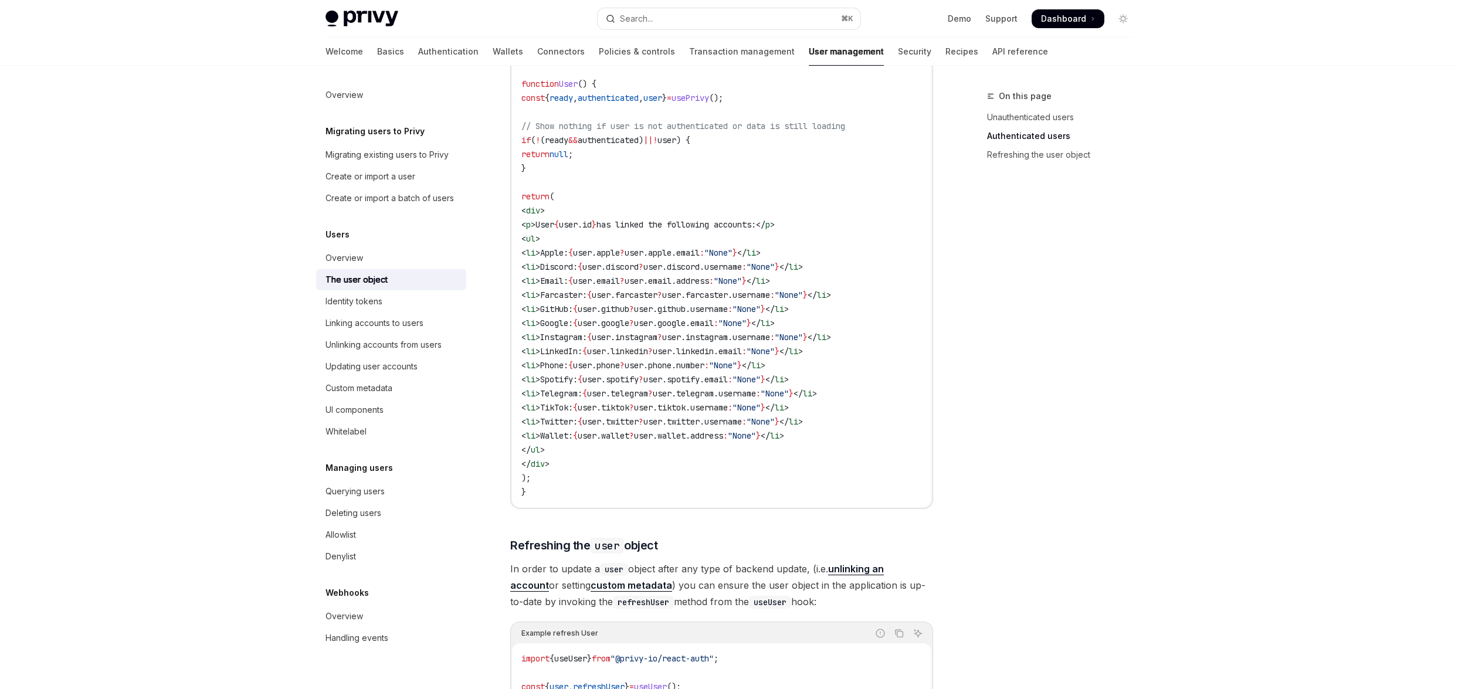
scroll to position [1438, 0]
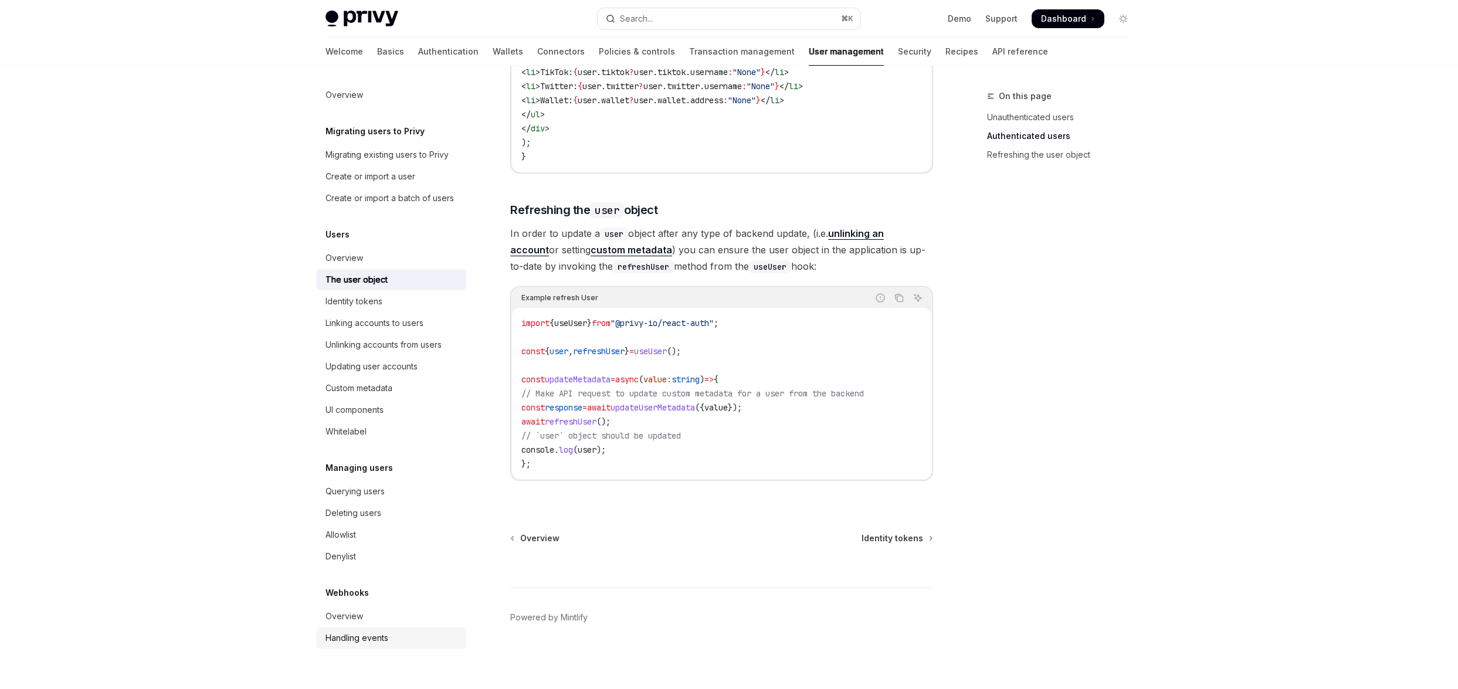
click at [354, 638] on div "Handling events" at bounding box center [356, 638] width 63 height 14
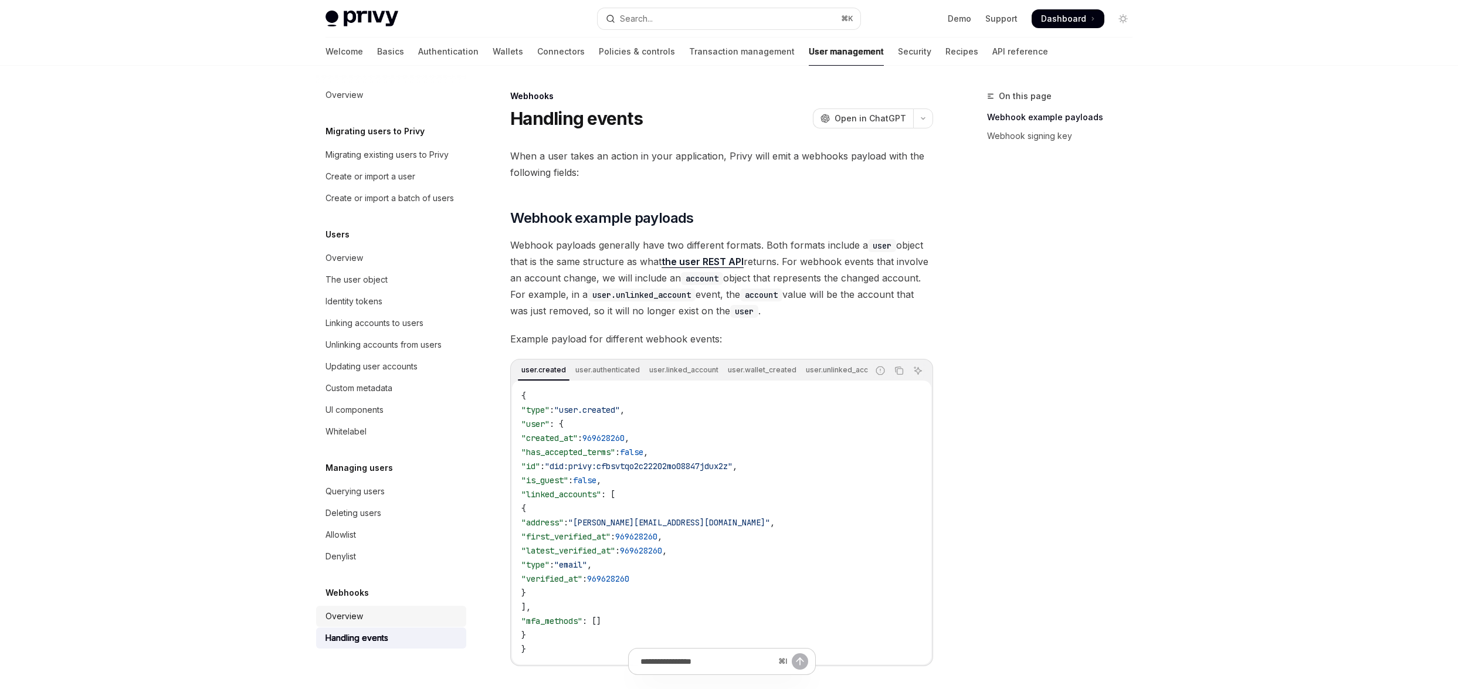
click at [349, 624] on link "Overview" at bounding box center [391, 616] width 150 height 21
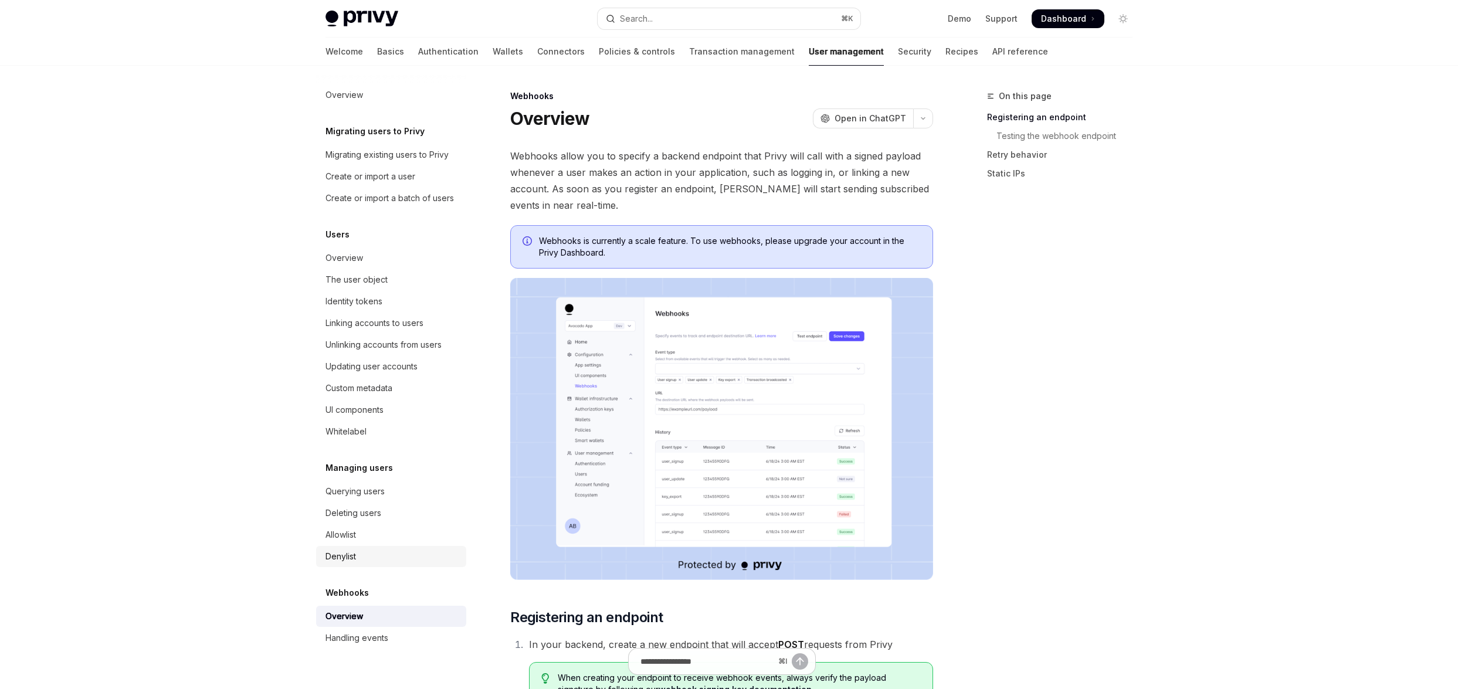
click at [373, 563] on link "Denylist" at bounding box center [391, 556] width 150 height 21
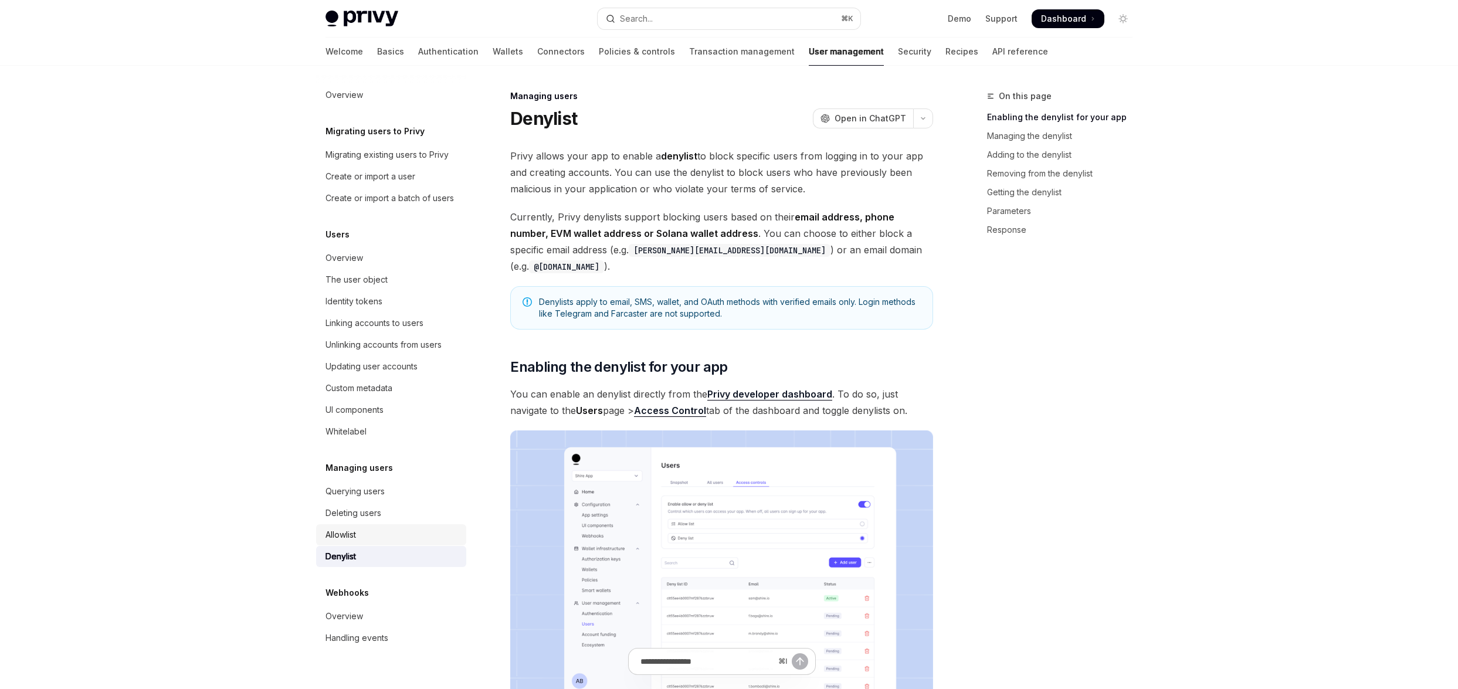
click at [373, 535] on div "Allowlist" at bounding box center [392, 535] width 134 height 14
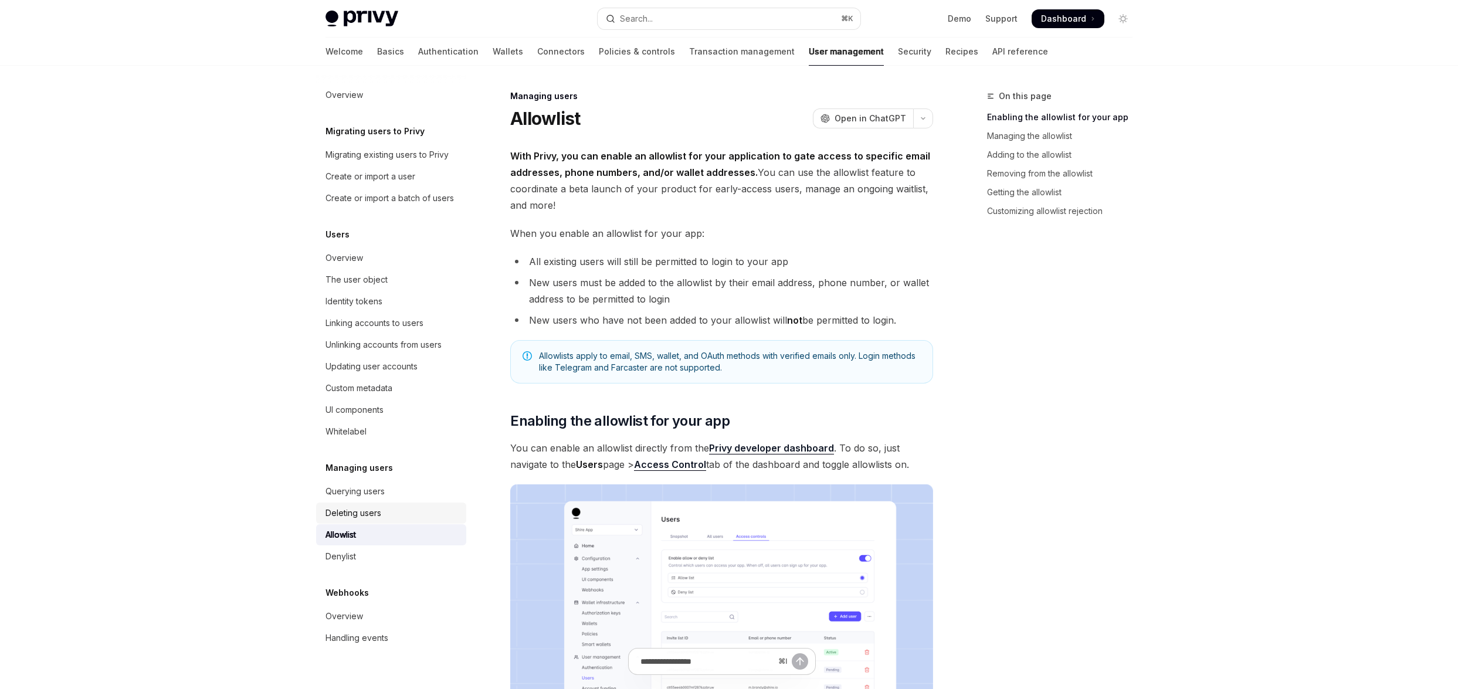
click at [374, 509] on div "Deleting users" at bounding box center [353, 513] width 56 height 14
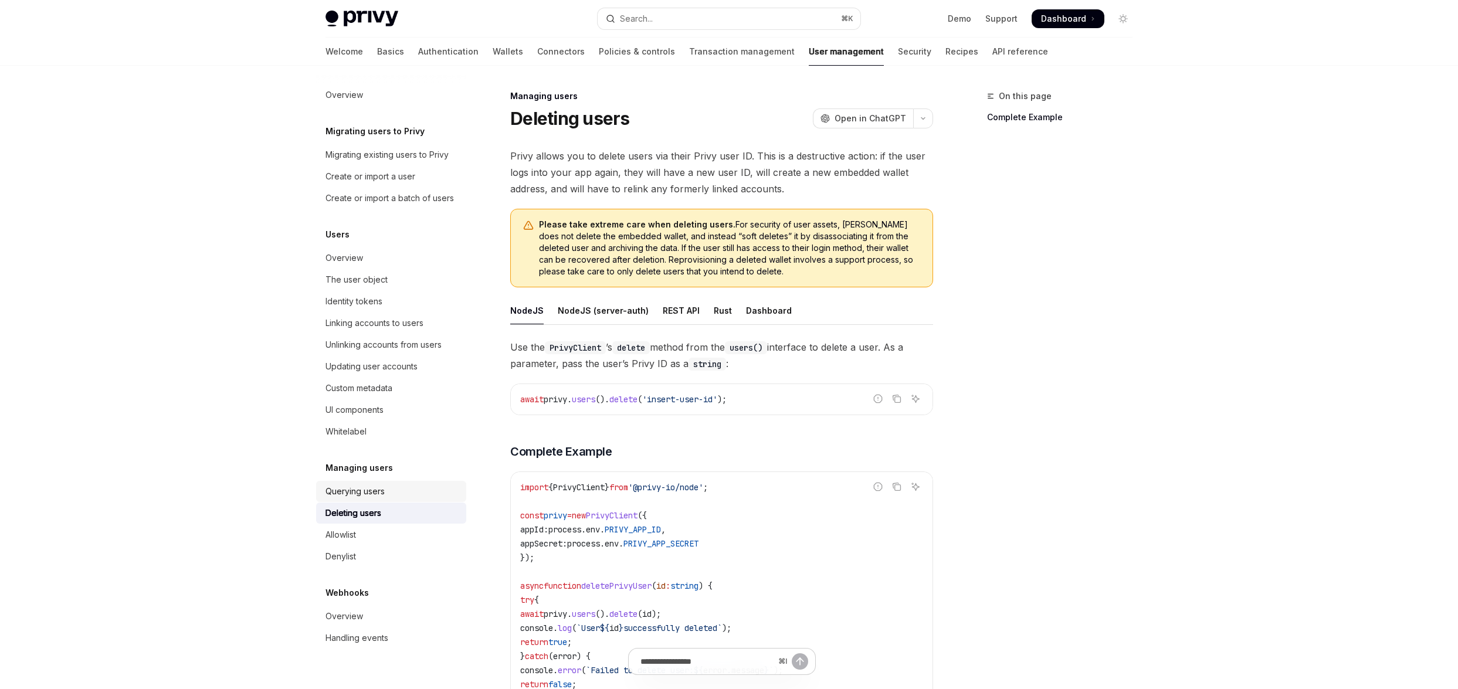
click at [375, 490] on div "Querying users" at bounding box center [354, 491] width 59 height 14
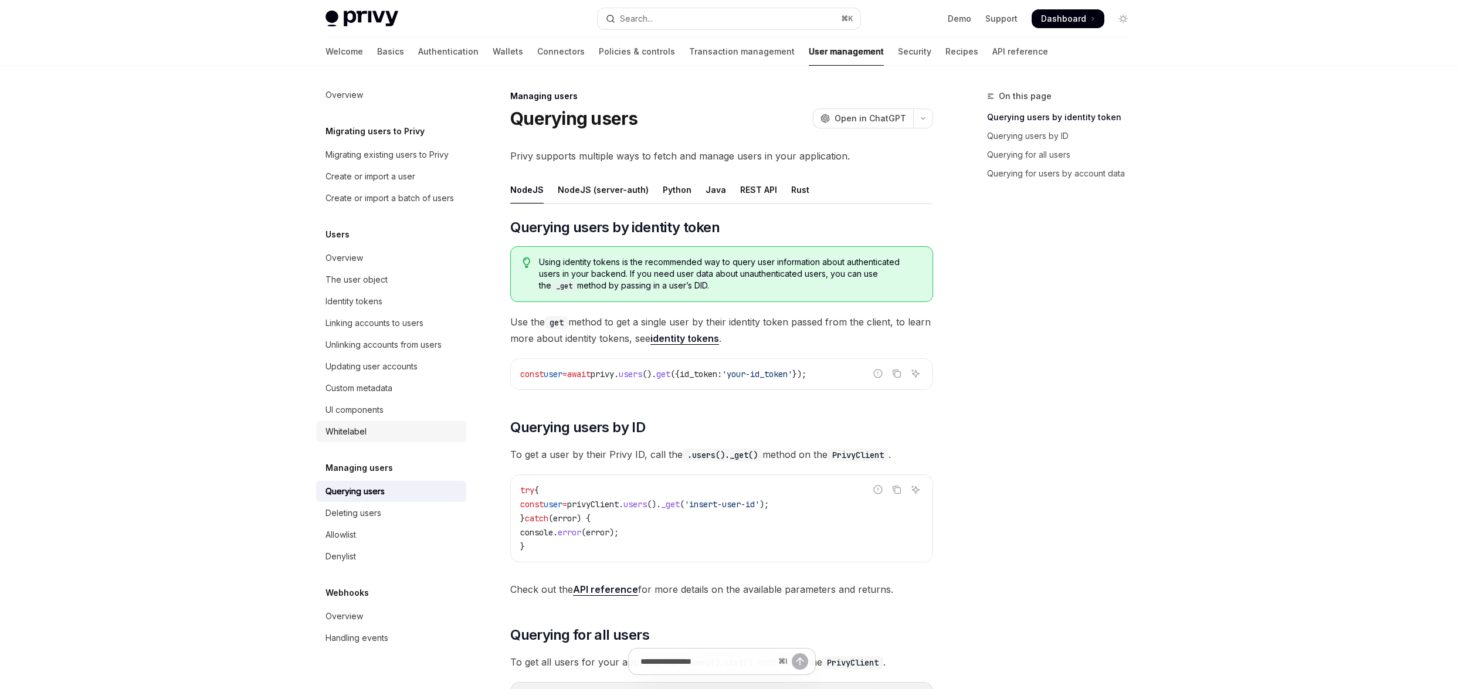
click at [376, 426] on div "Whitelabel" at bounding box center [392, 431] width 134 height 14
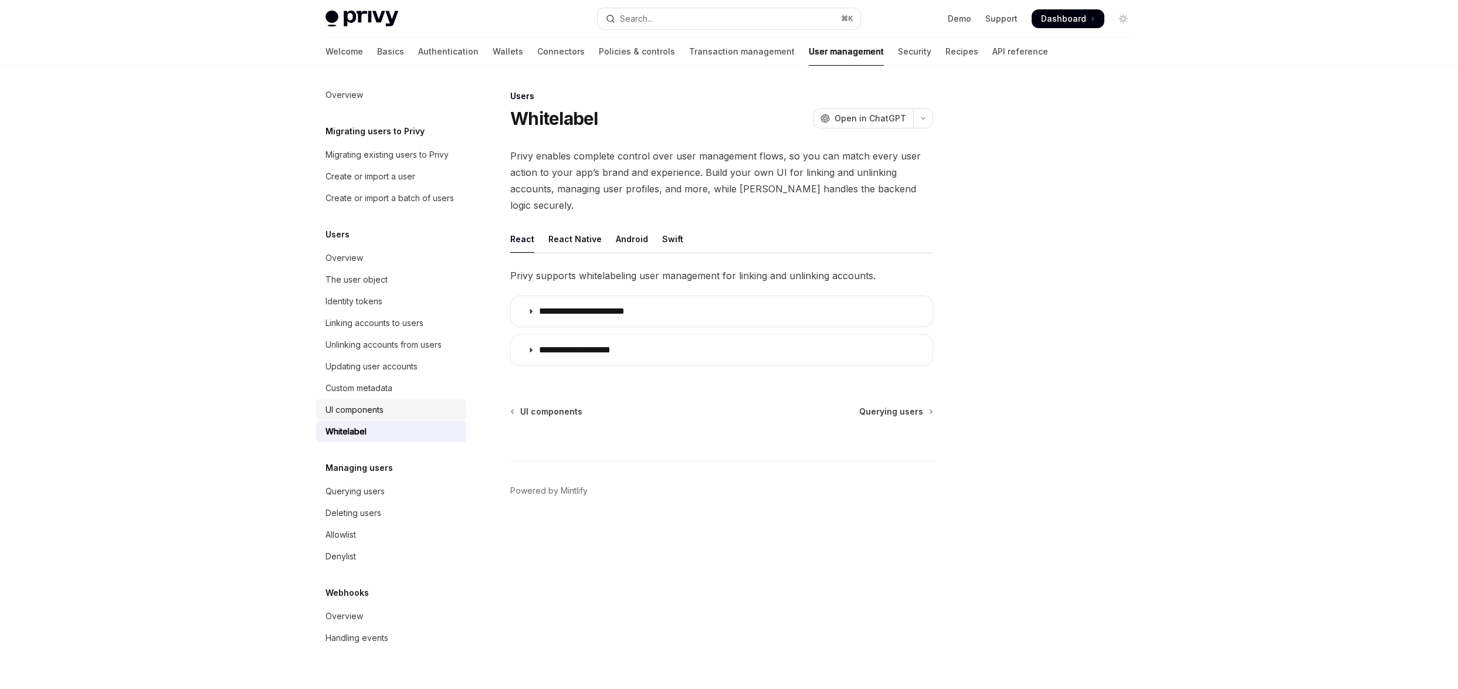
click at [375, 407] on div "UI components" at bounding box center [354, 410] width 58 height 14
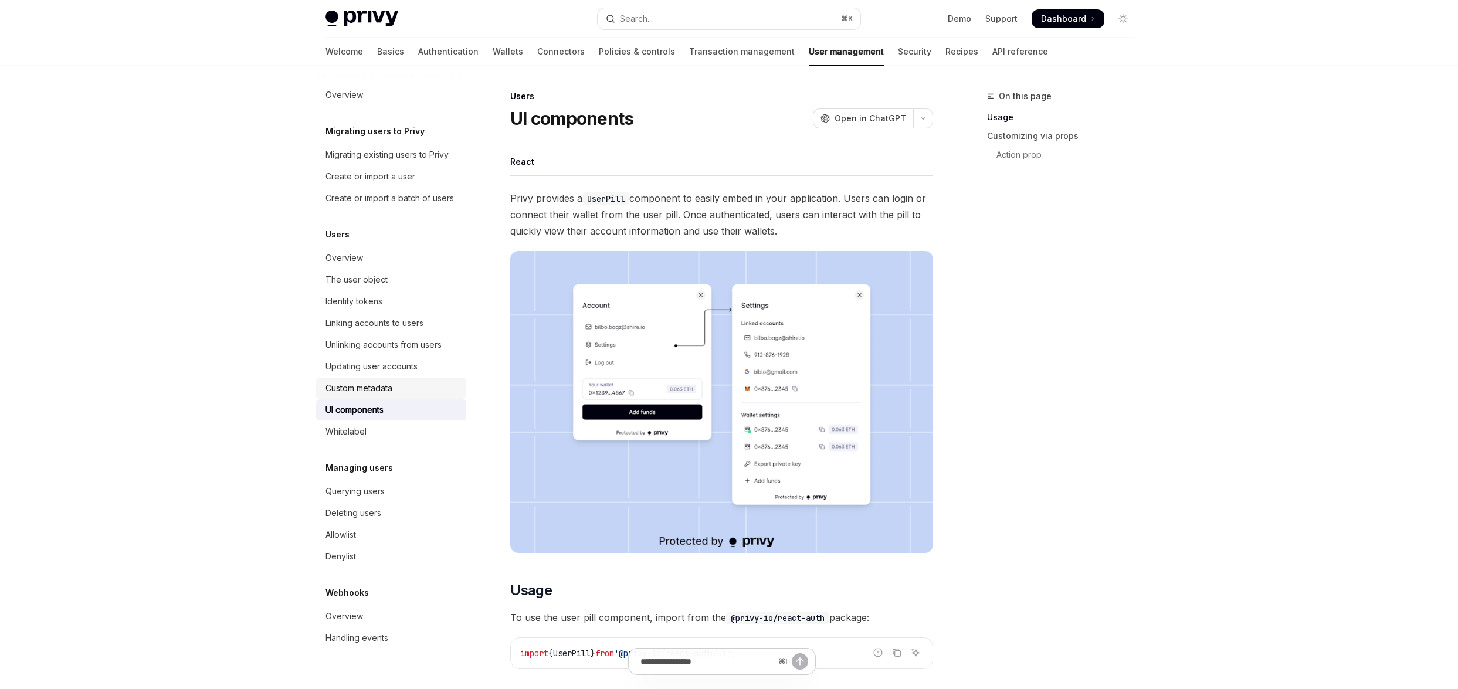
click at [375, 386] on div "Custom metadata" at bounding box center [358, 388] width 67 height 14
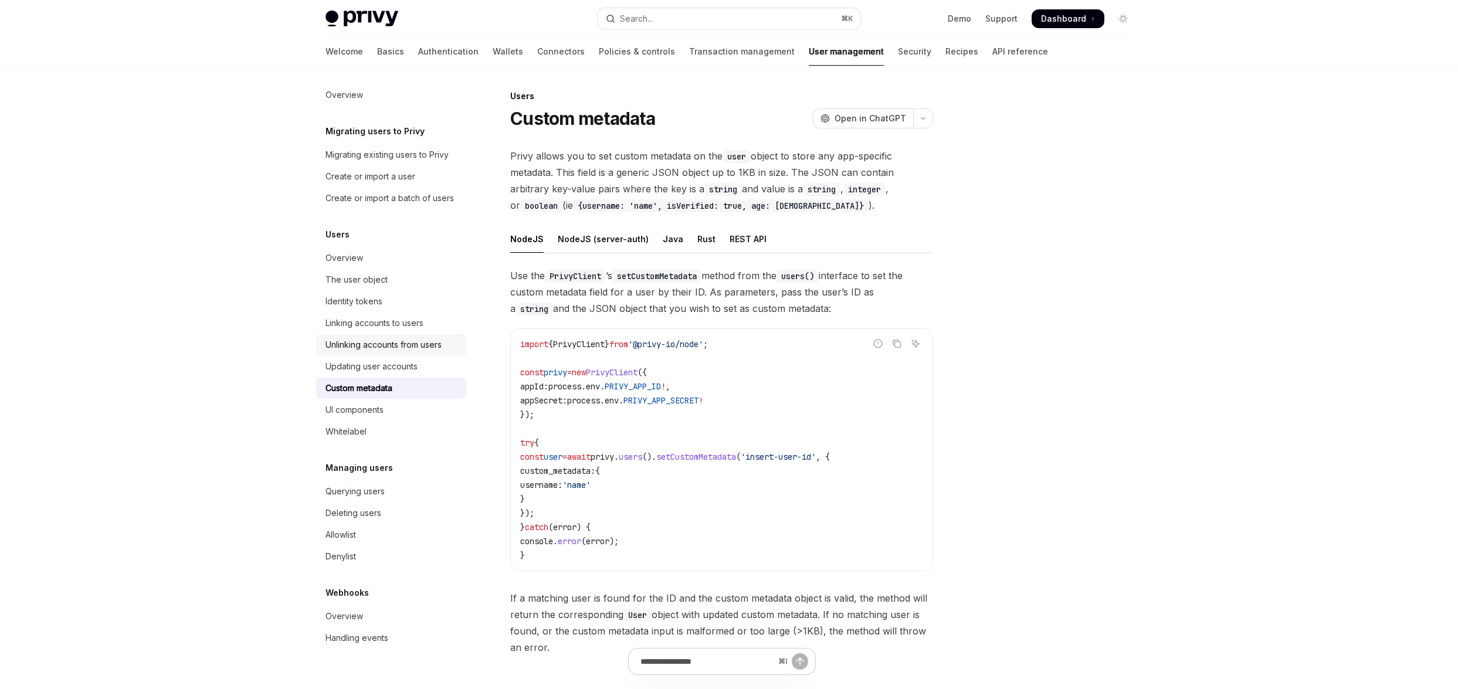
click at [375, 354] on link "Unlinking accounts from users" at bounding box center [391, 344] width 150 height 21
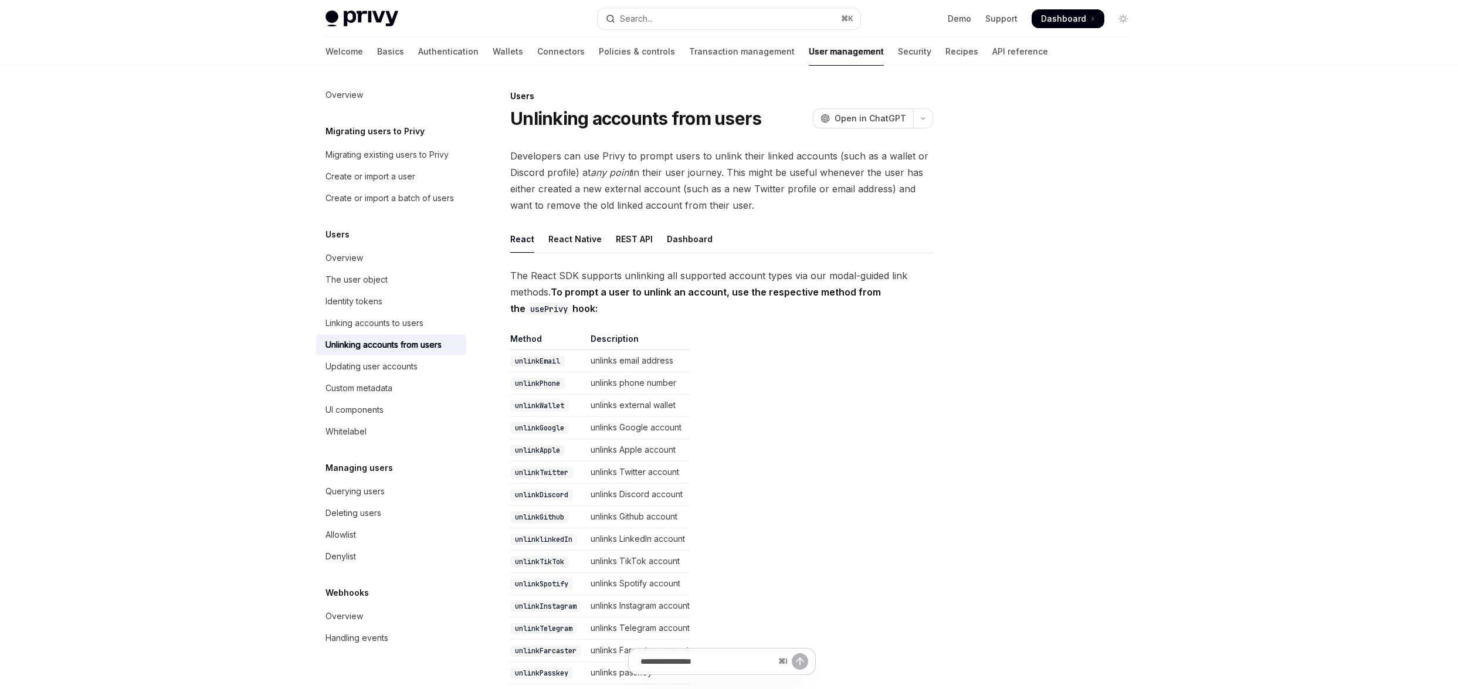
click at [375, 335] on link "Unlinking accounts from users" at bounding box center [391, 344] width 150 height 21
click at [375, 318] on div "Linking accounts to users" at bounding box center [374, 323] width 98 height 14
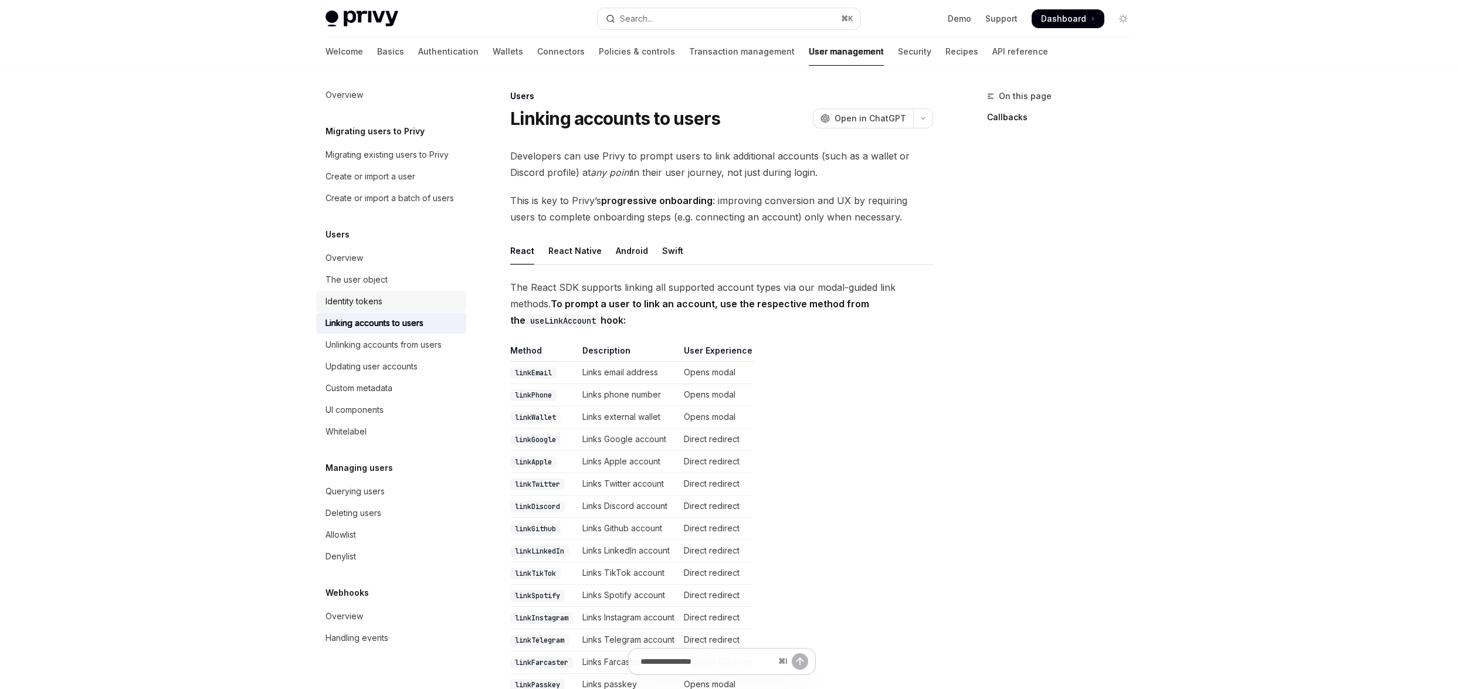
click at [375, 297] on div "Identity tokens" at bounding box center [353, 301] width 57 height 14
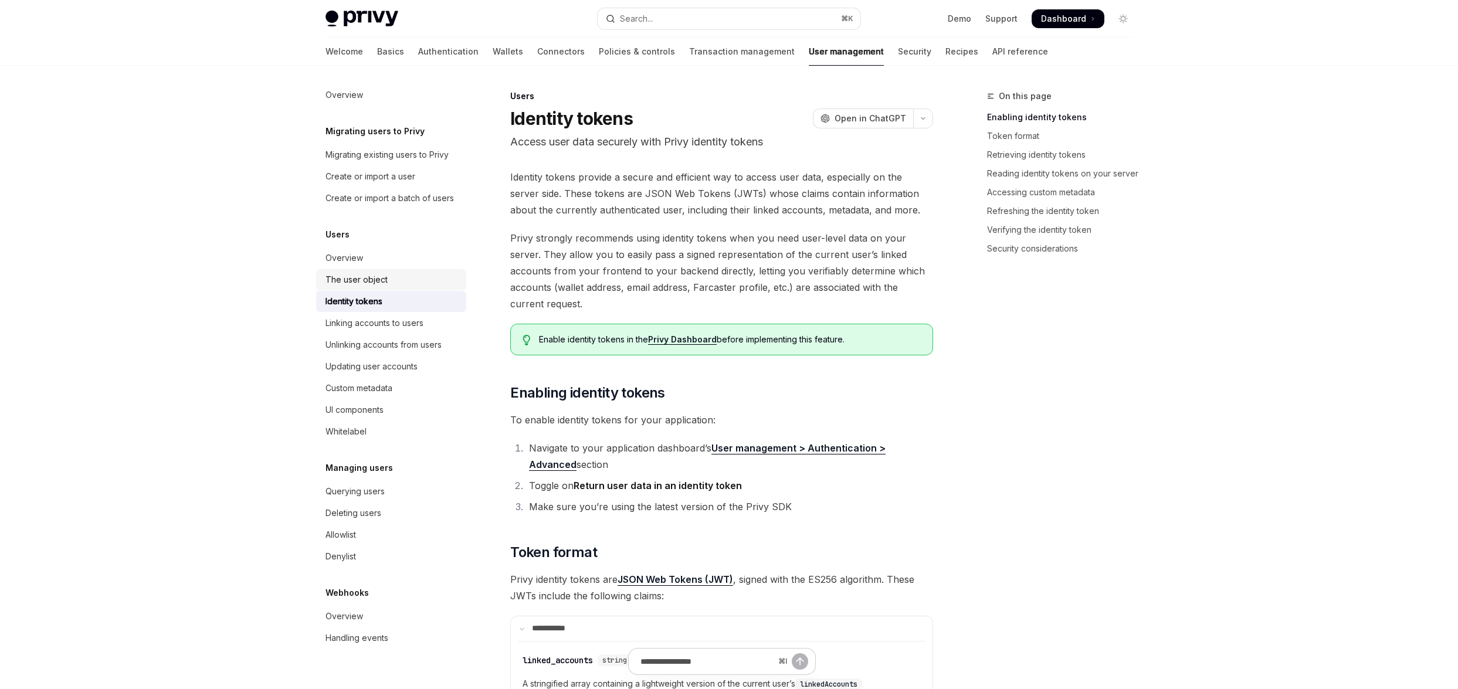
click at [375, 278] on div "The user object" at bounding box center [356, 280] width 62 height 14
click at [371, 259] on div "Overview" at bounding box center [392, 258] width 134 height 14
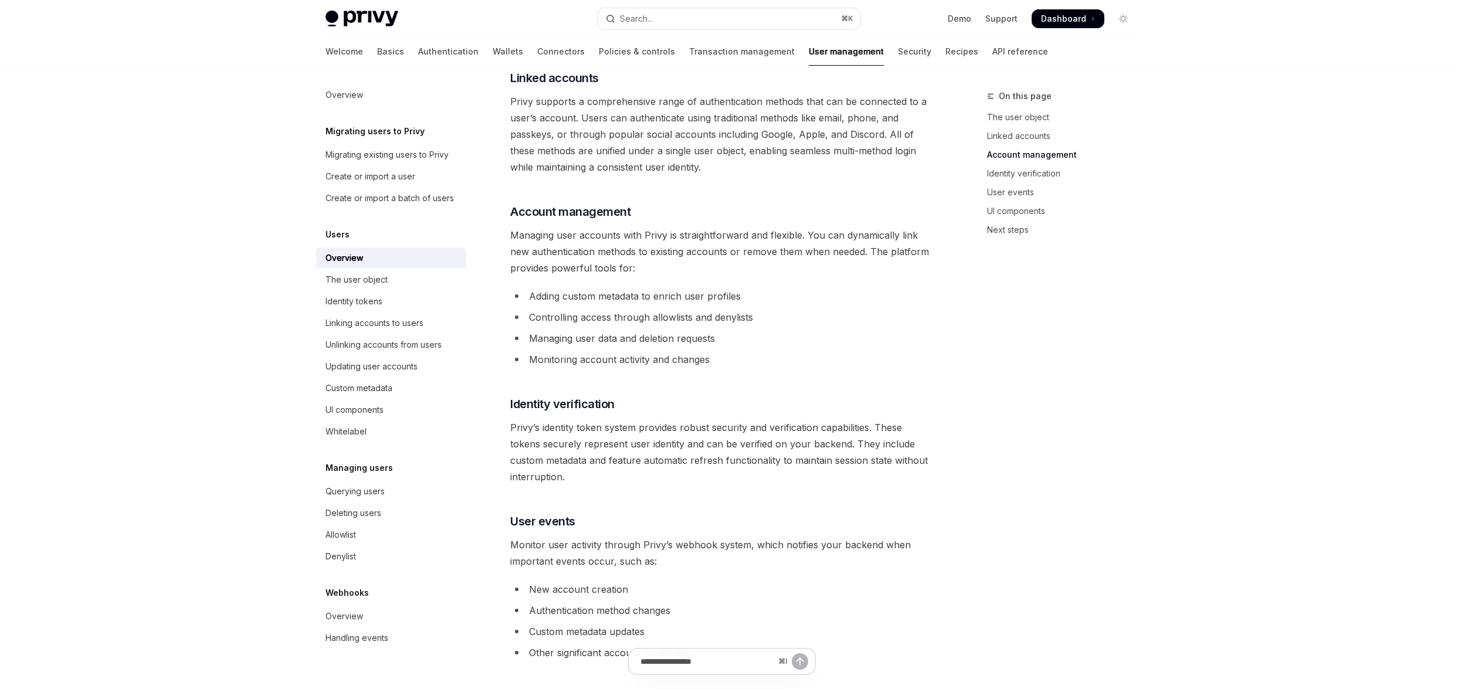
scroll to position [1076, 0]
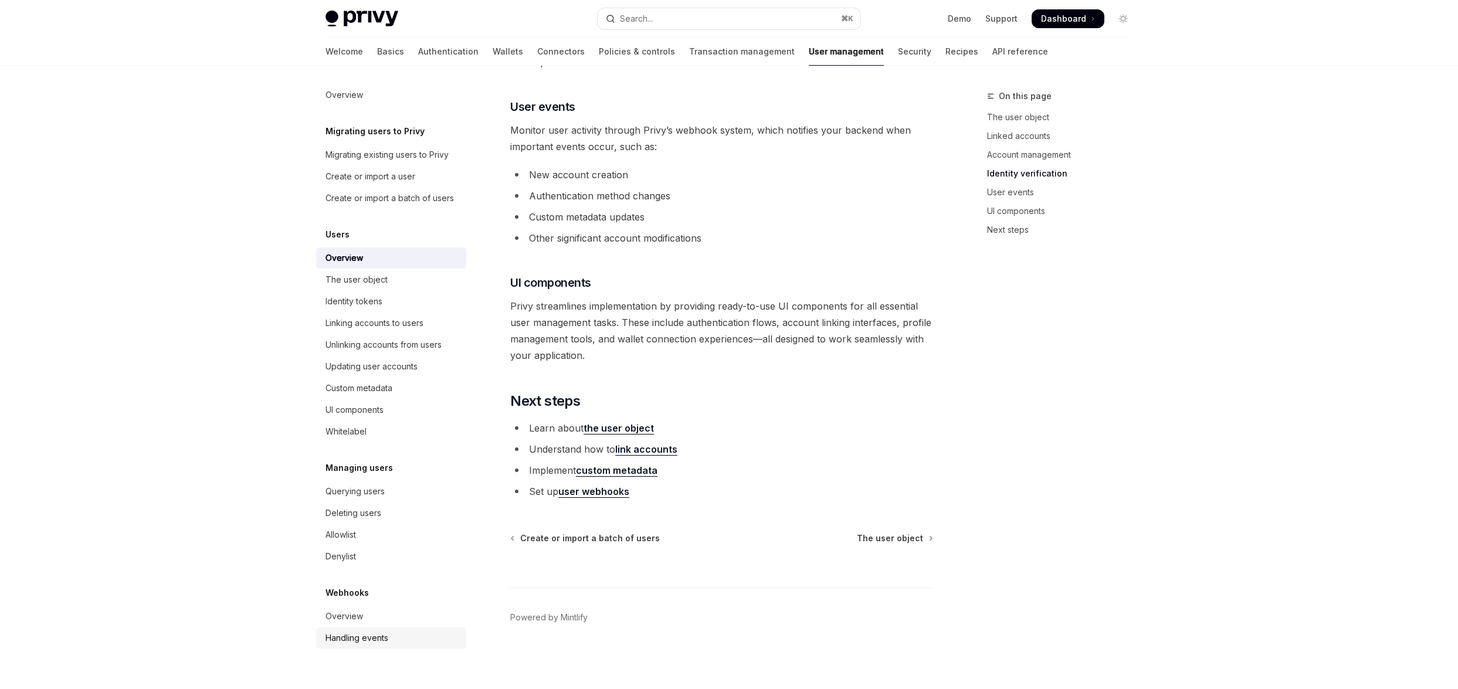
click at [343, 640] on div "Handling events" at bounding box center [356, 638] width 63 height 14
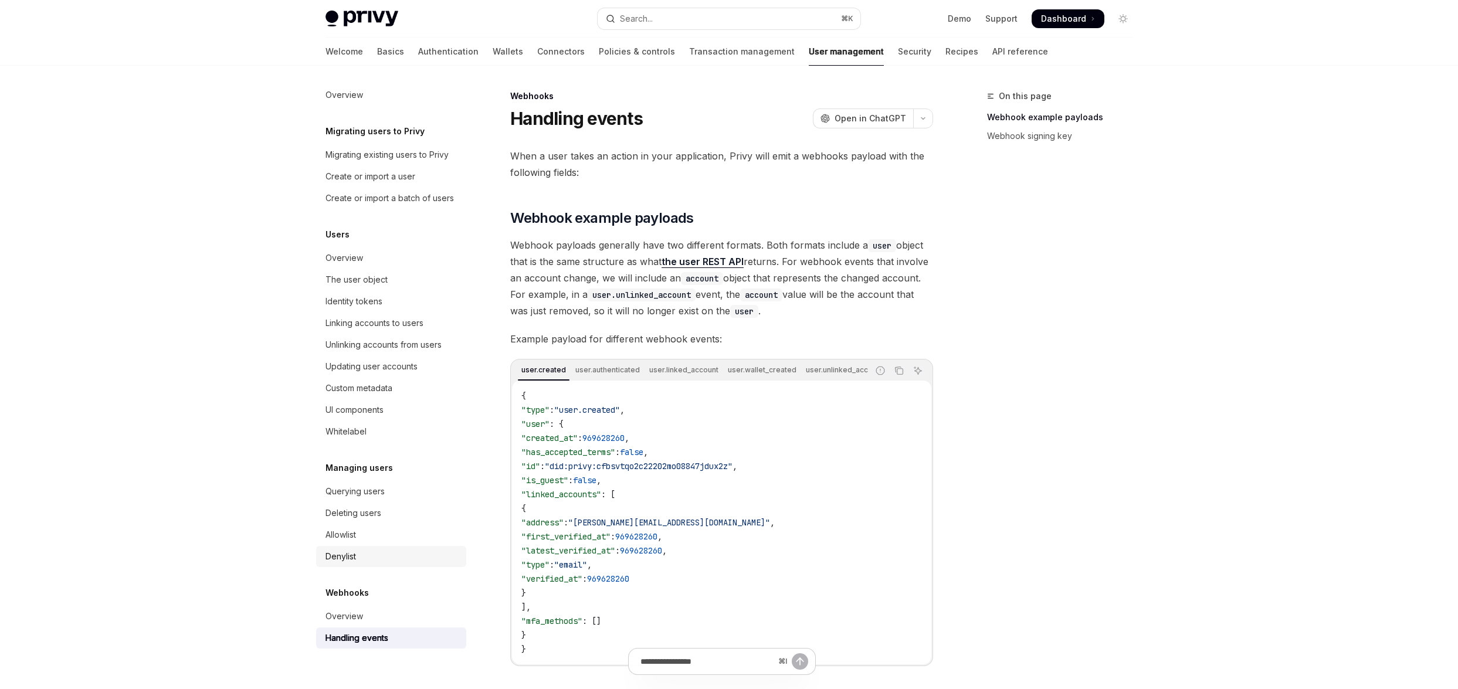
click at [344, 562] on div "Denylist" at bounding box center [340, 556] width 30 height 14
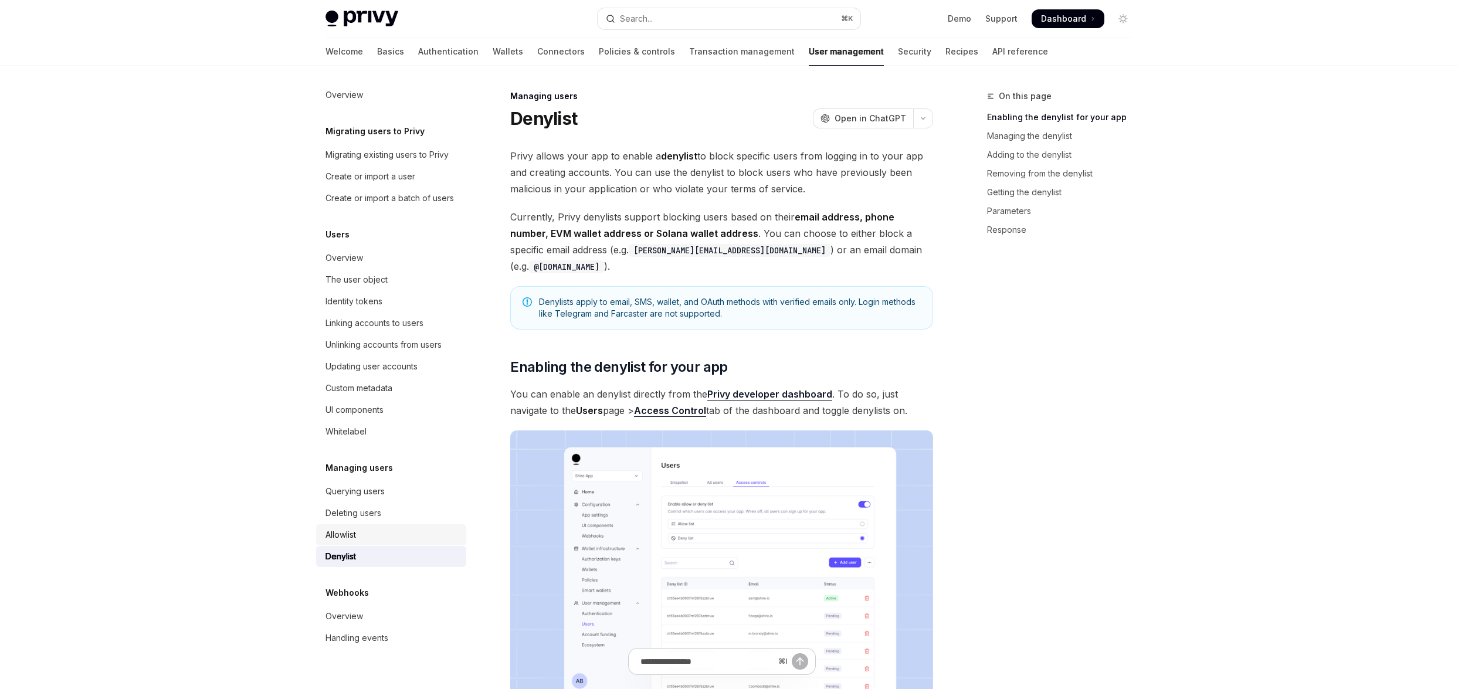
click at [344, 536] on div "Allowlist" at bounding box center [340, 535] width 30 height 14
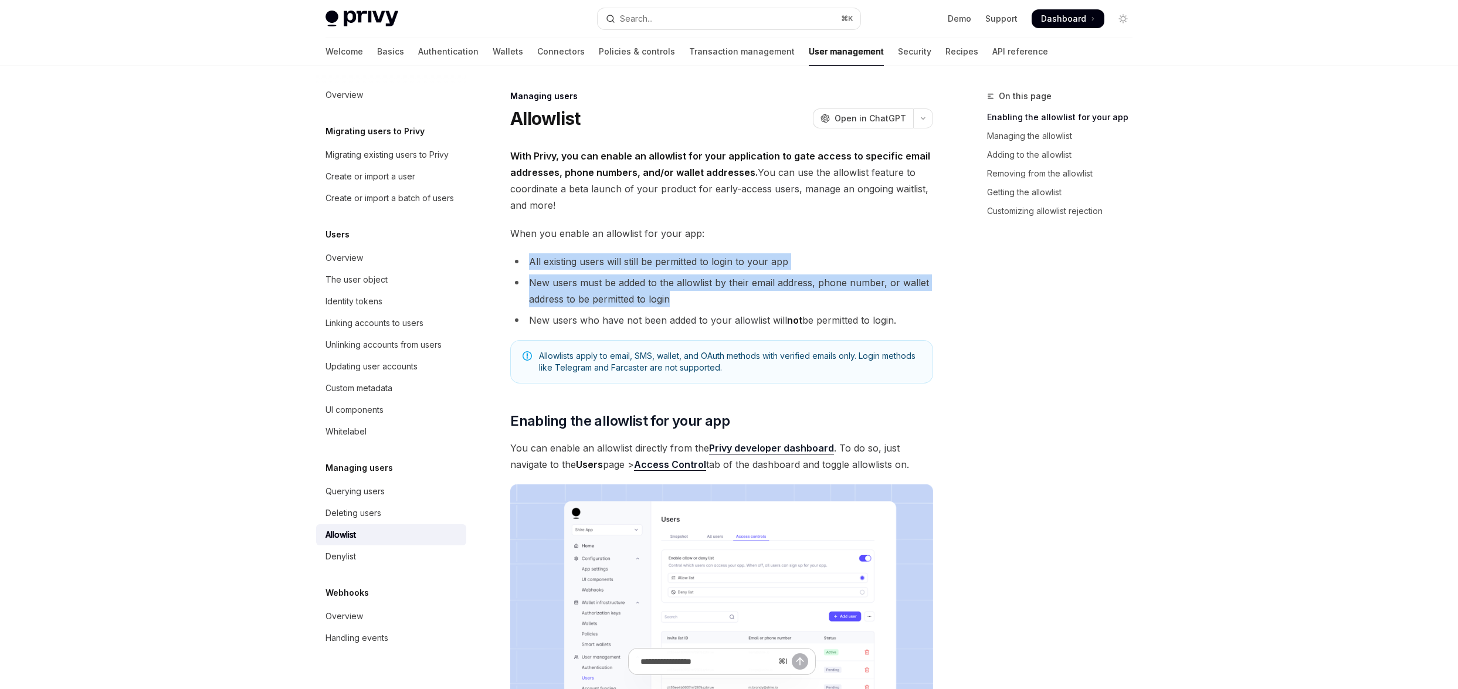
drag, startPoint x: 518, startPoint y: 262, endPoint x: 881, endPoint y: 313, distance: 367.0
click at [876, 313] on ul "All existing users will still be permitted to login to your app New users must …" at bounding box center [721, 290] width 423 height 75
drag, startPoint x: 946, startPoint y: 316, endPoint x: 483, endPoint y: 253, distance: 467.4
click at [534, 170] on strong "With Privy, you can enable an allowlist for your application to gate access to …" at bounding box center [720, 164] width 420 height 28
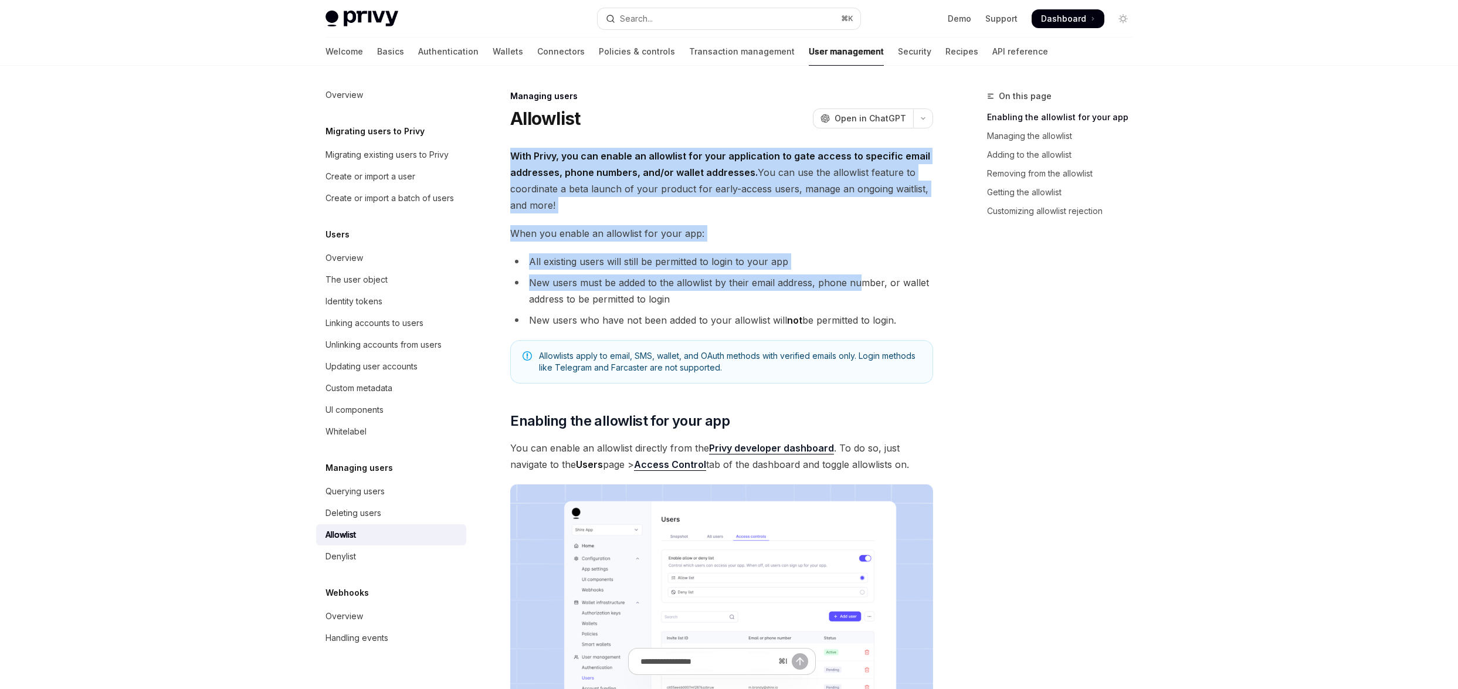
drag, startPoint x: 510, startPoint y: 154, endPoint x: 867, endPoint y: 284, distance: 379.7
drag, startPoint x: 942, startPoint y: 325, endPoint x: 467, endPoint y: 170, distance: 499.5
click at [527, 169] on strong "With Privy, you can enable an allowlist for your application to gate access to …" at bounding box center [720, 164] width 420 height 28
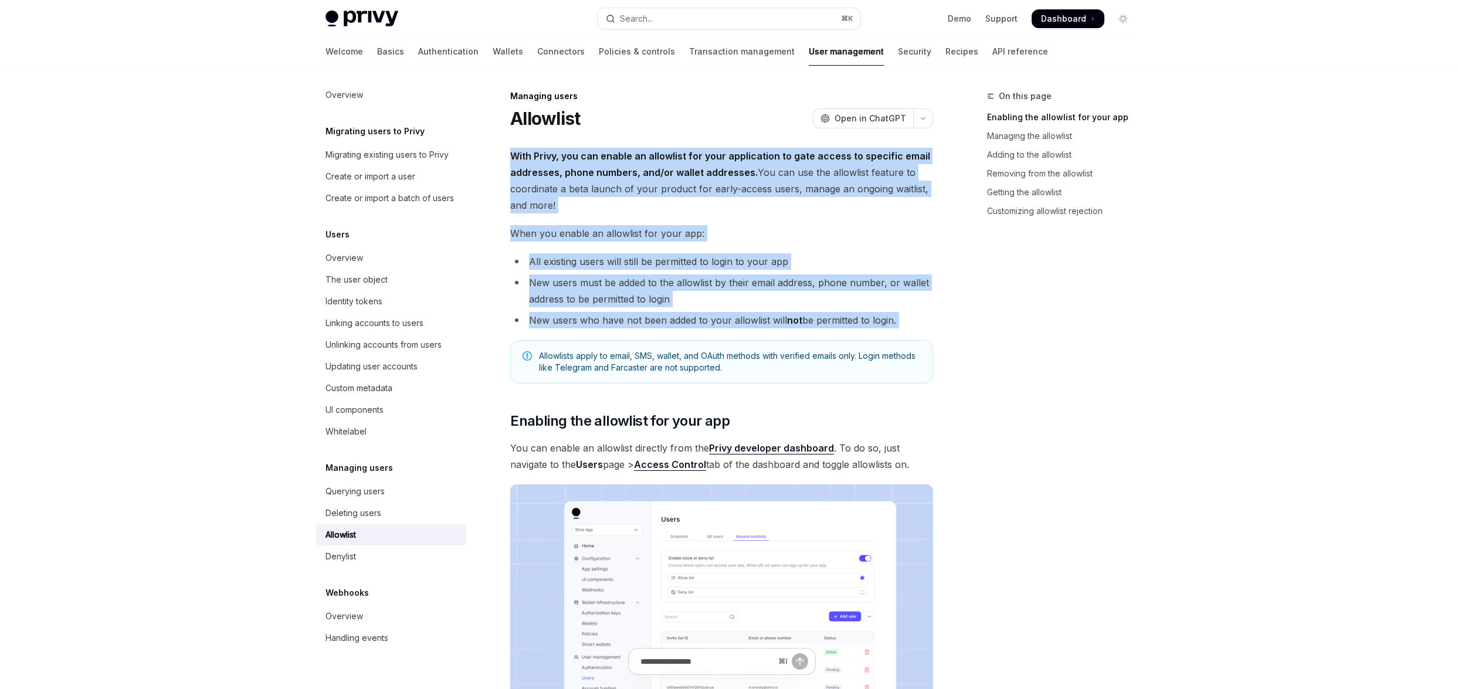
drag, startPoint x: 511, startPoint y: 154, endPoint x: 892, endPoint y: 332, distance: 421.0
click at [913, 327] on li "New users who have not been added to your allowlist will not be permitted to lo…" at bounding box center [721, 320] width 423 height 16
drag, startPoint x: 931, startPoint y: 327, endPoint x: 493, endPoint y: 160, distance: 469.1
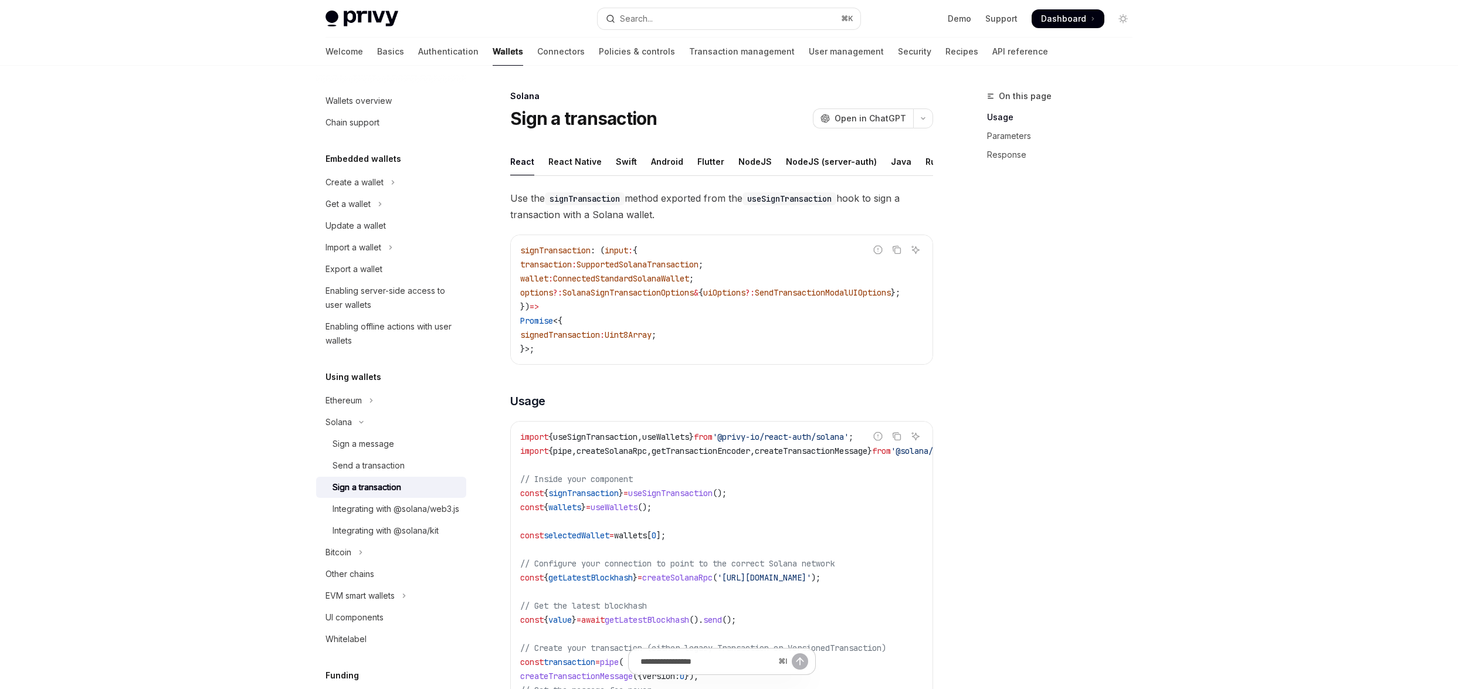
scroll to position [506, 0]
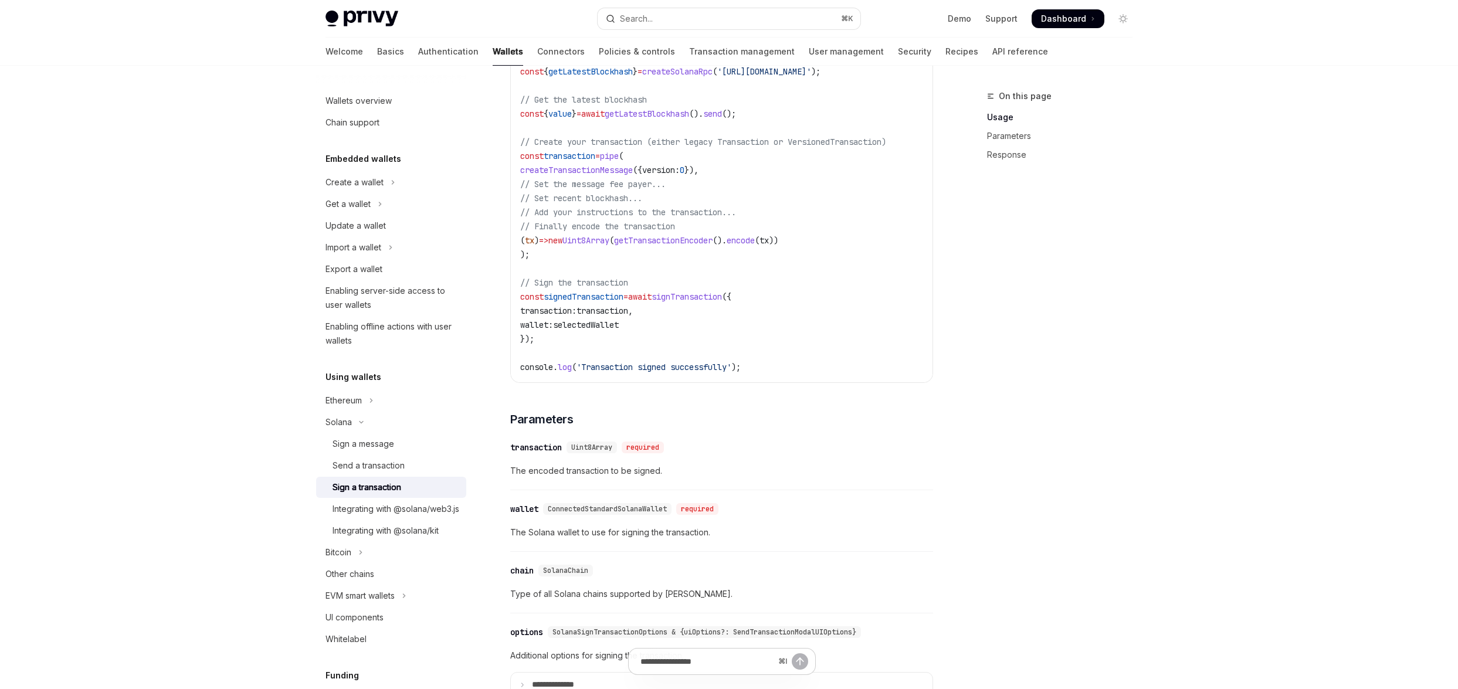
type textarea "*"
